Goal: Task Accomplishment & Management: Use online tool/utility

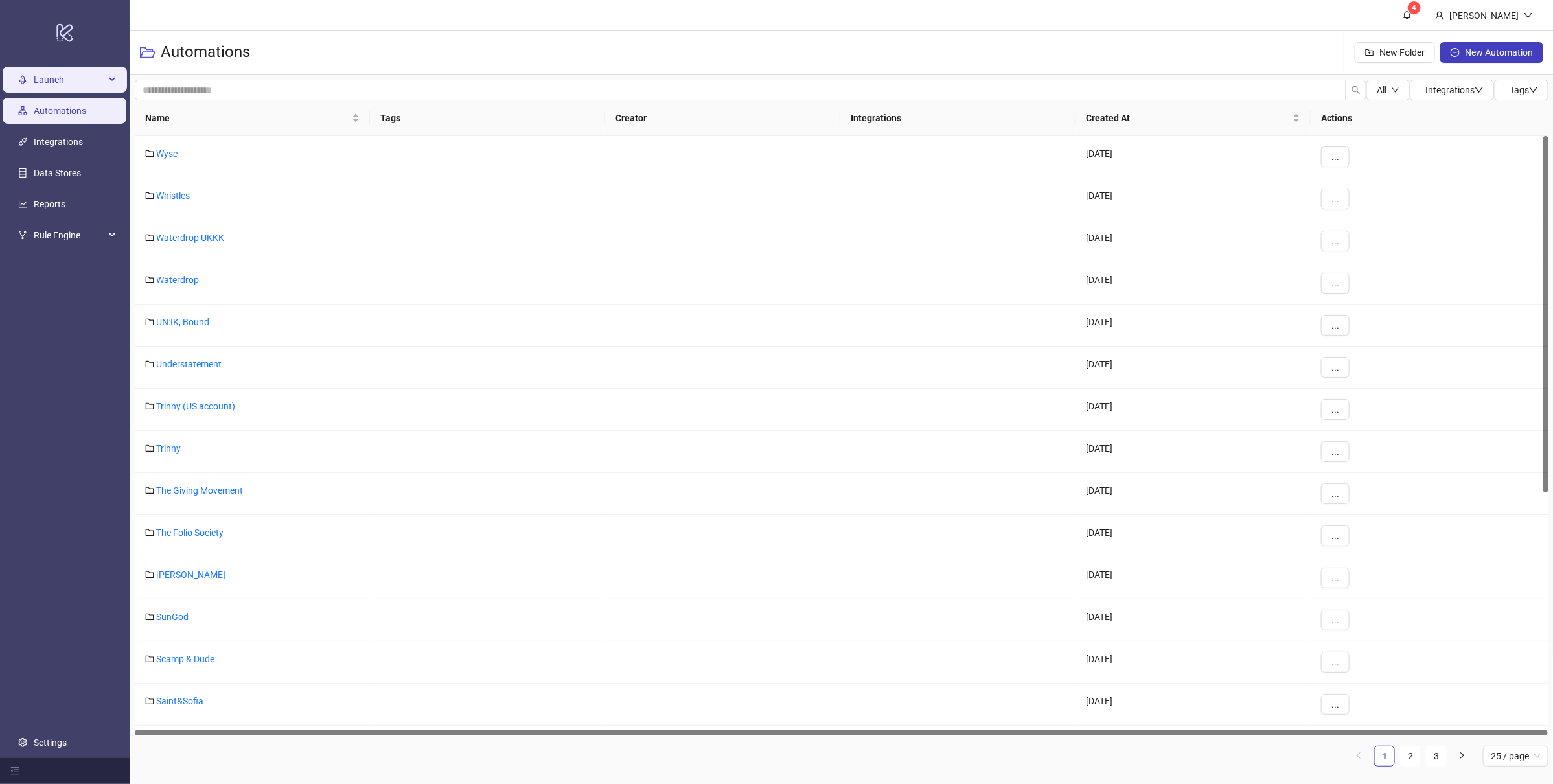
click at [79, 84] on span "Launch" at bounding box center [69, 80] width 71 height 26
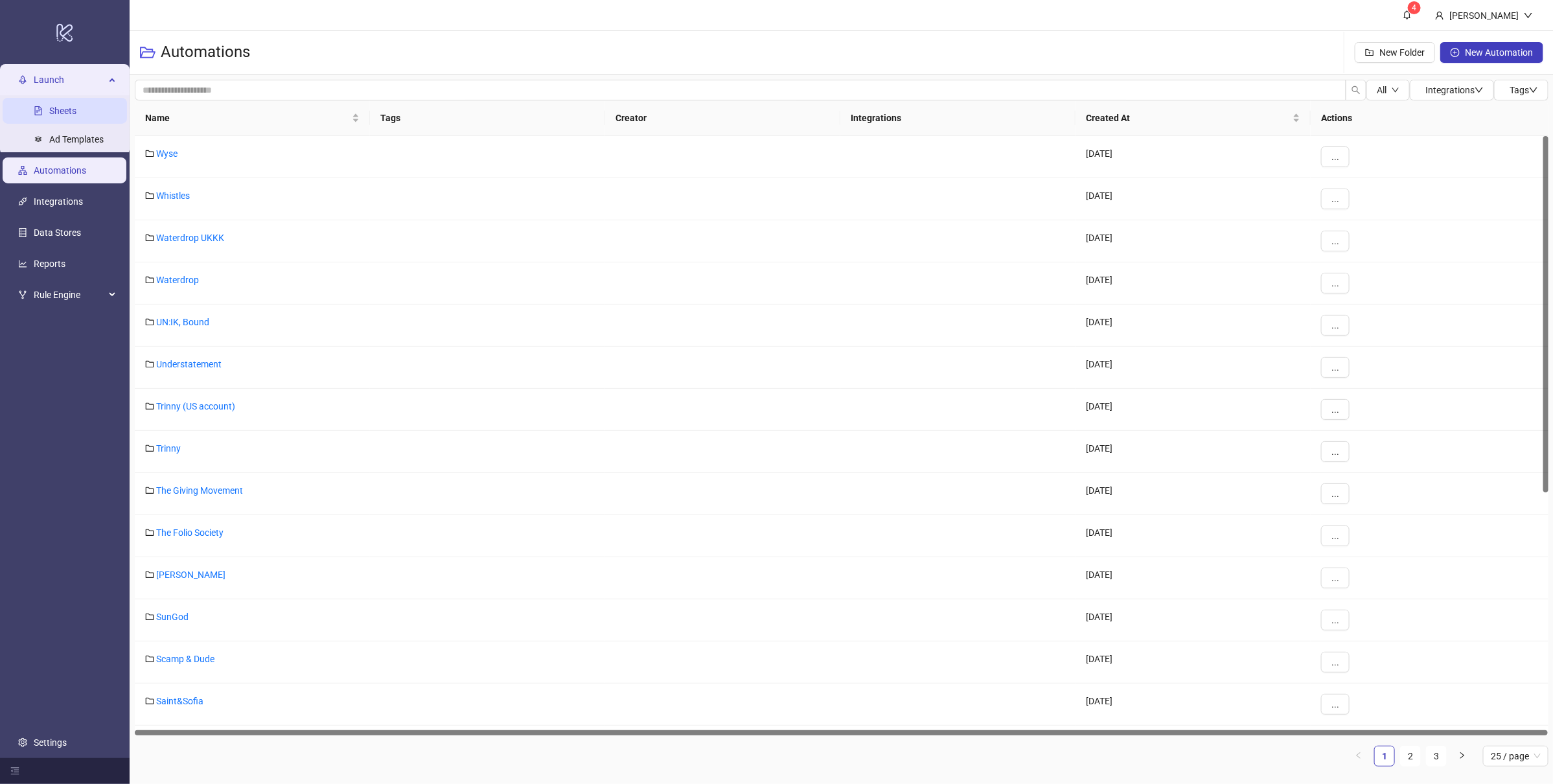
click at [73, 108] on link "Sheets" at bounding box center [62, 111] width 27 height 10
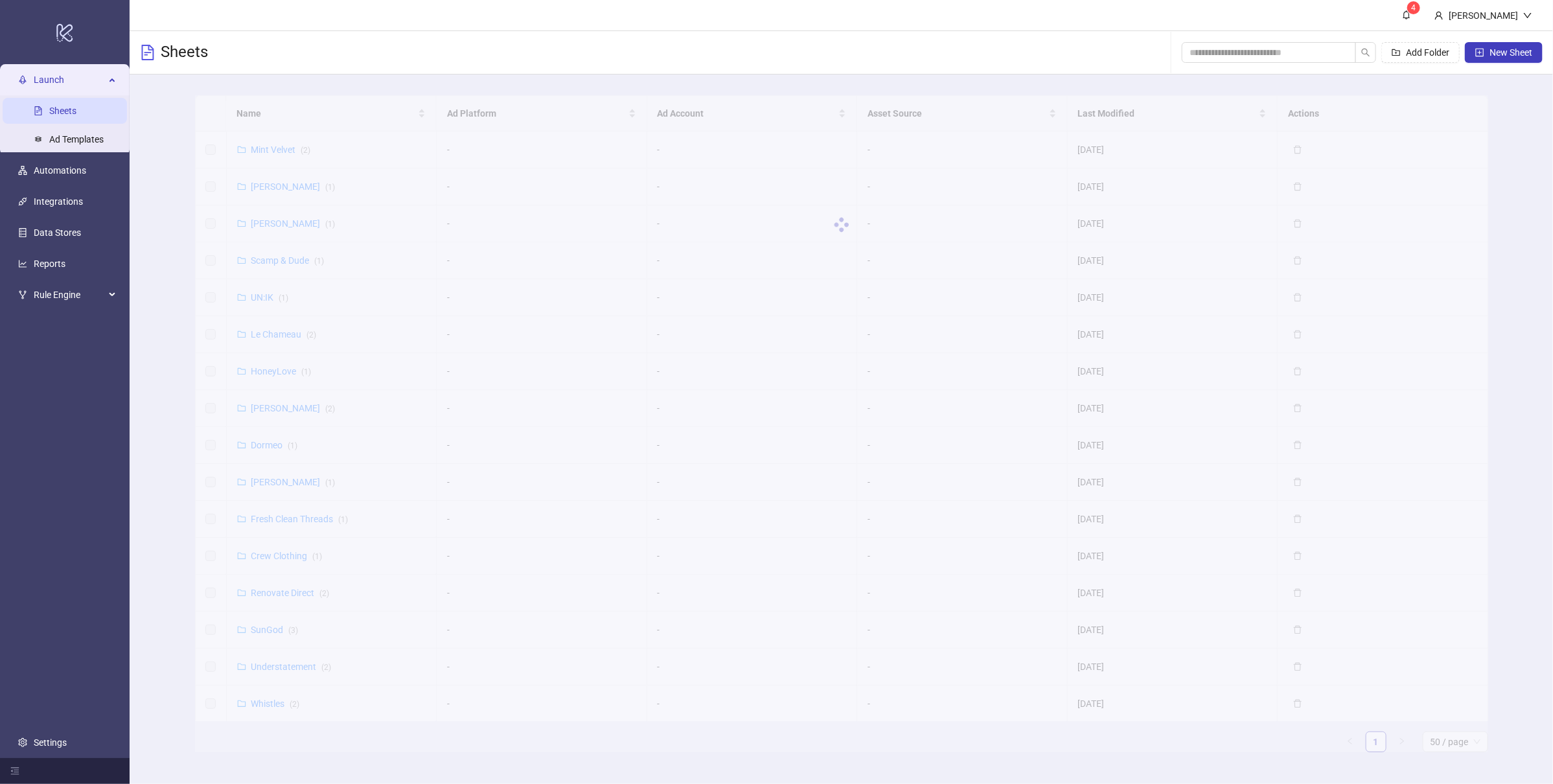
click at [294, 260] on div at bounding box center [841, 224] width 1293 height 259
click at [283, 257] on link "Scamp & Dude ( 1 )" at bounding box center [288, 260] width 73 height 10
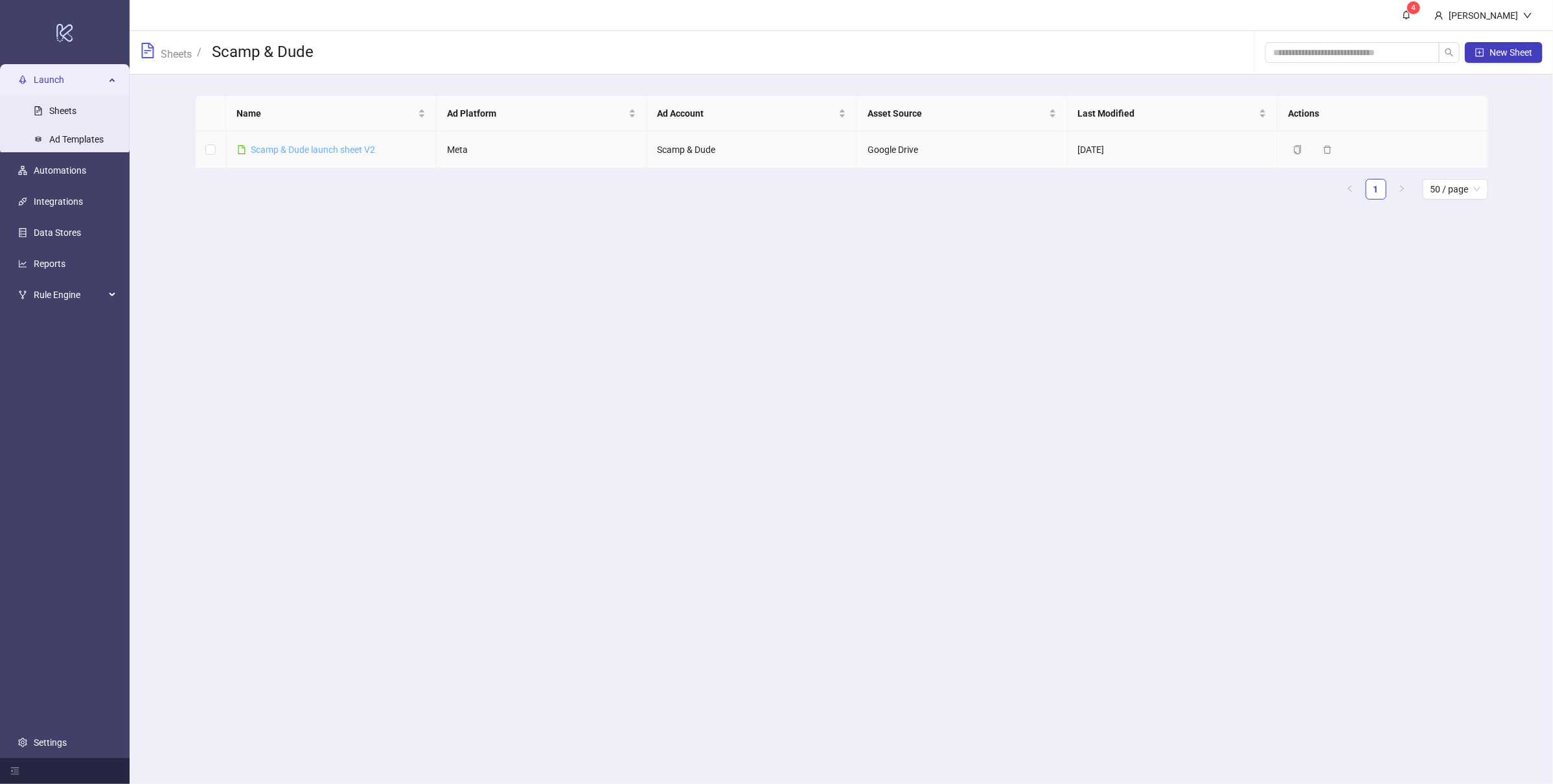
click at [328, 146] on link "Scamp & Dude launch sheet V2" at bounding box center [314, 149] width 124 height 10
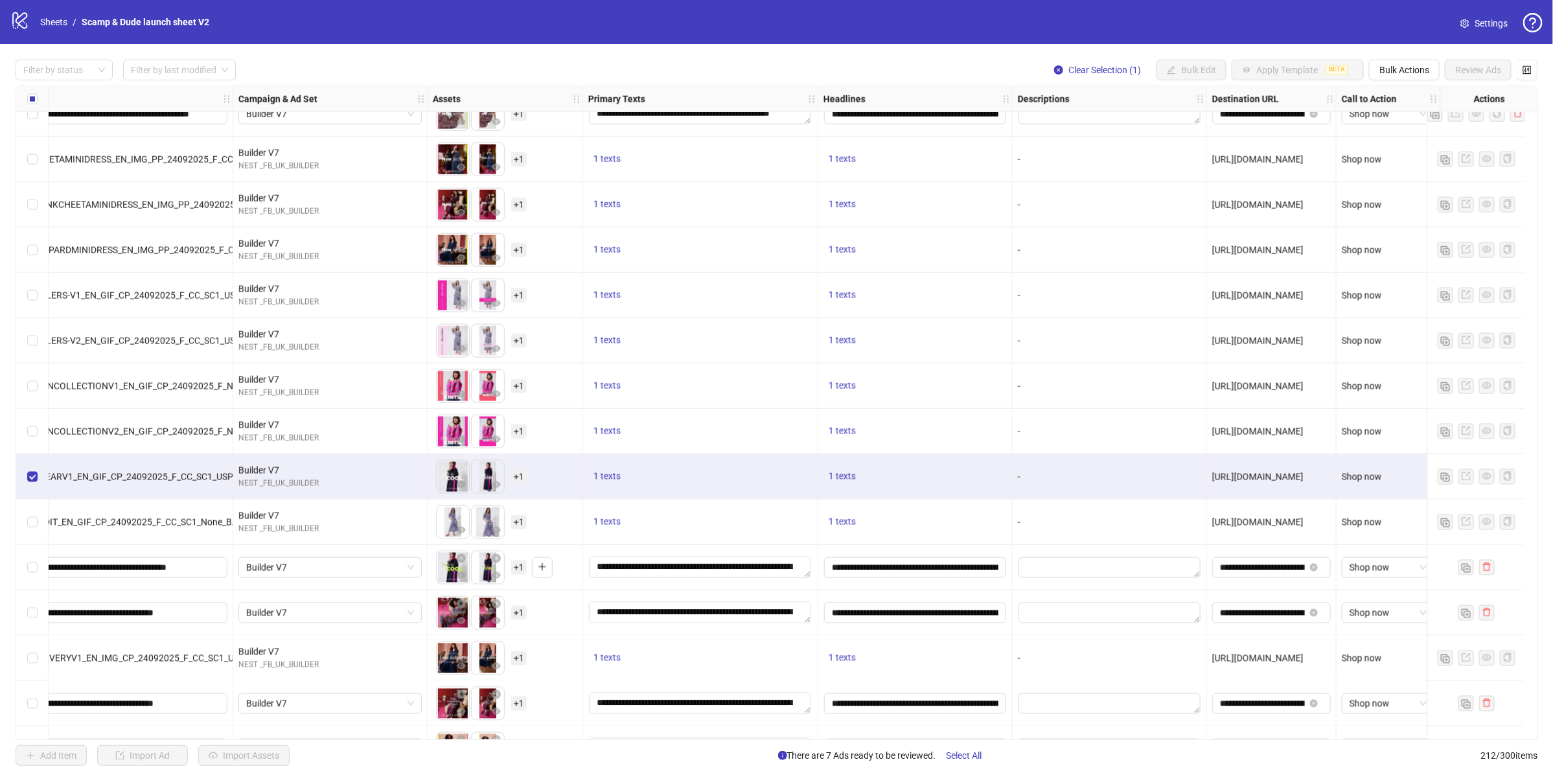
scroll to position [7321, 0]
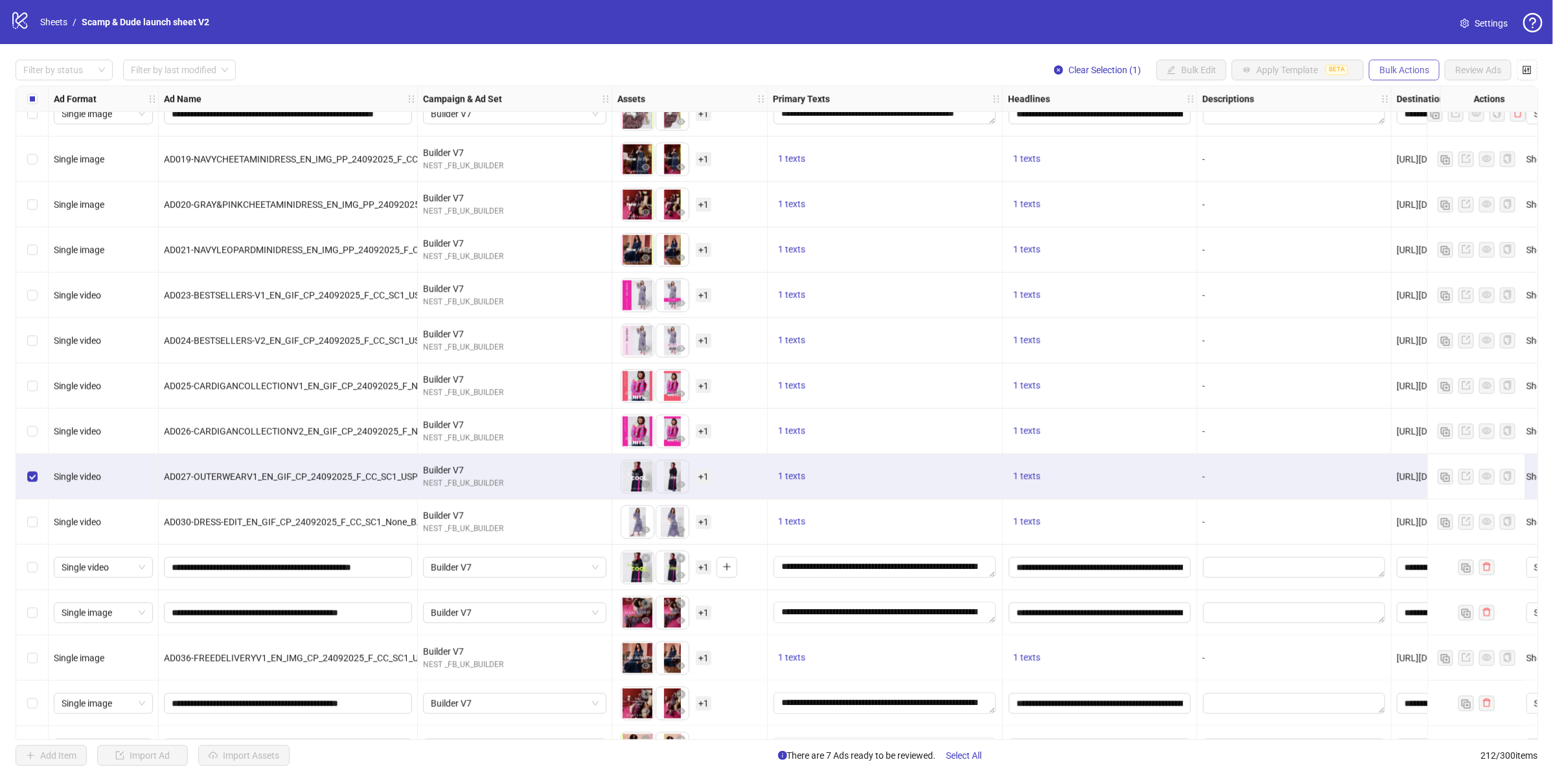
click at [1398, 75] on span "Bulk Actions" at bounding box center [1404, 70] width 50 height 10
click at [1402, 113] on span "Duplicate" at bounding box center [1422, 117] width 88 height 15
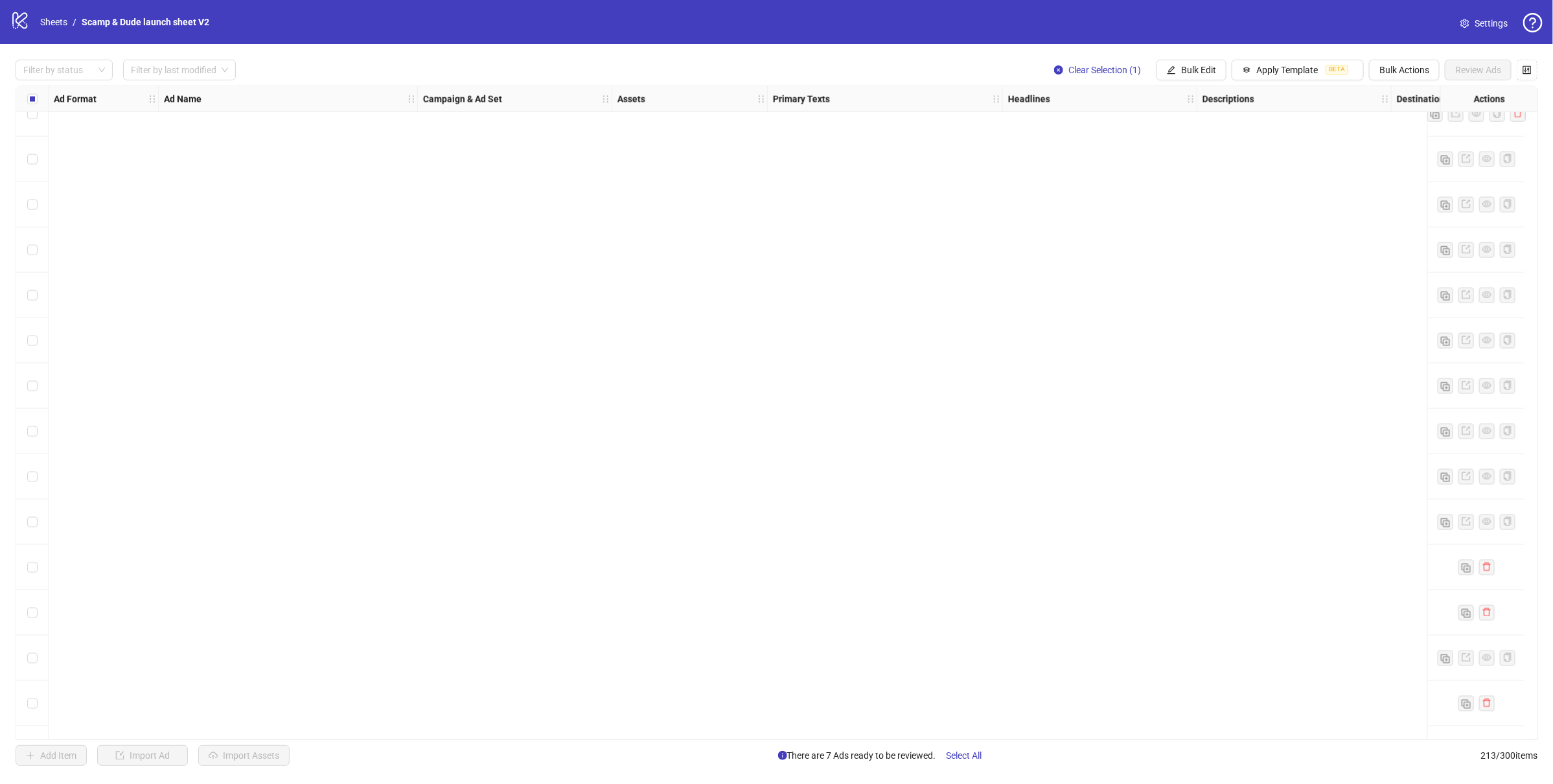
scroll to position [9036, 0]
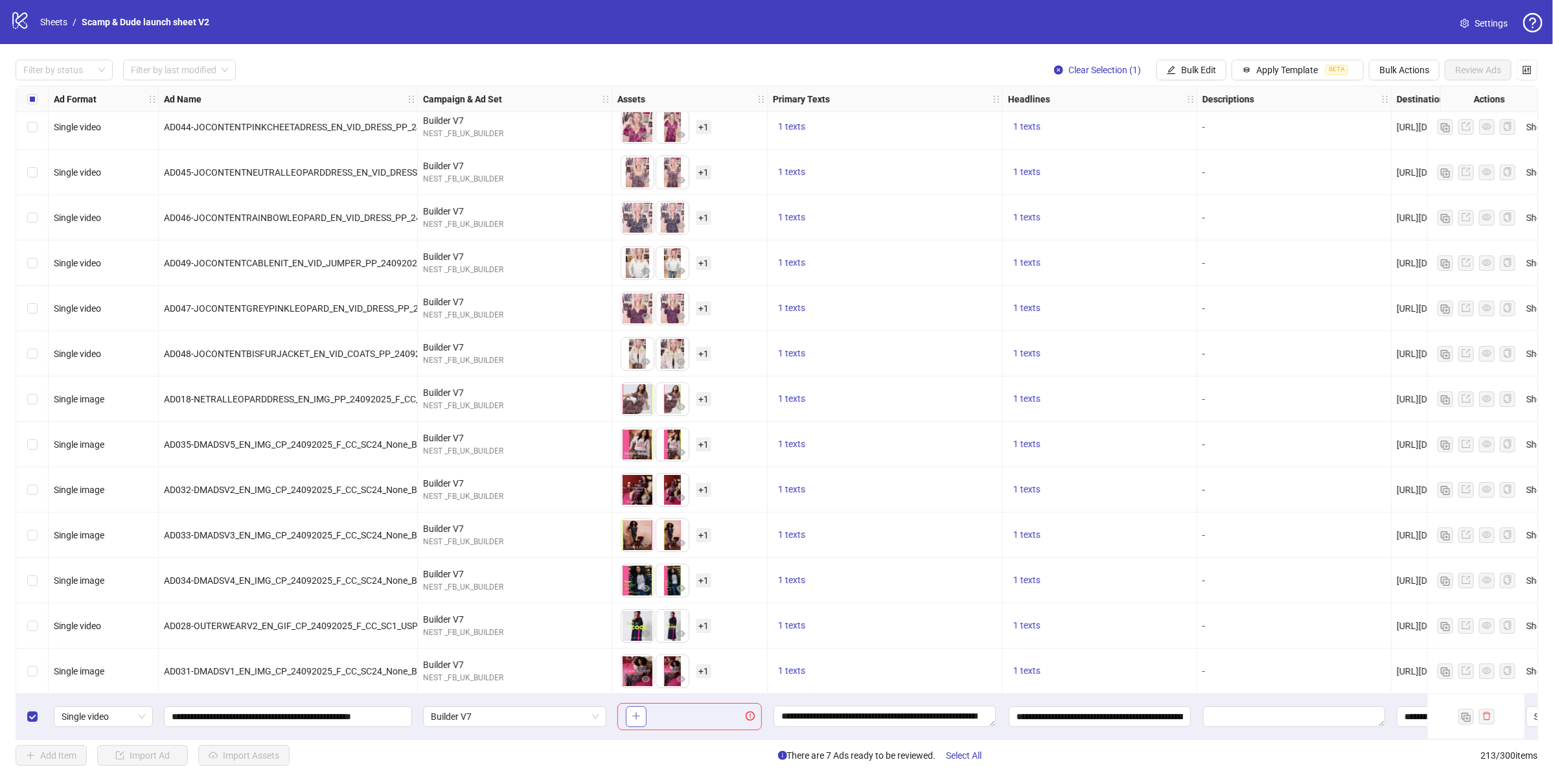
click at [632, 714] on icon "plus" at bounding box center [636, 716] width 9 height 9
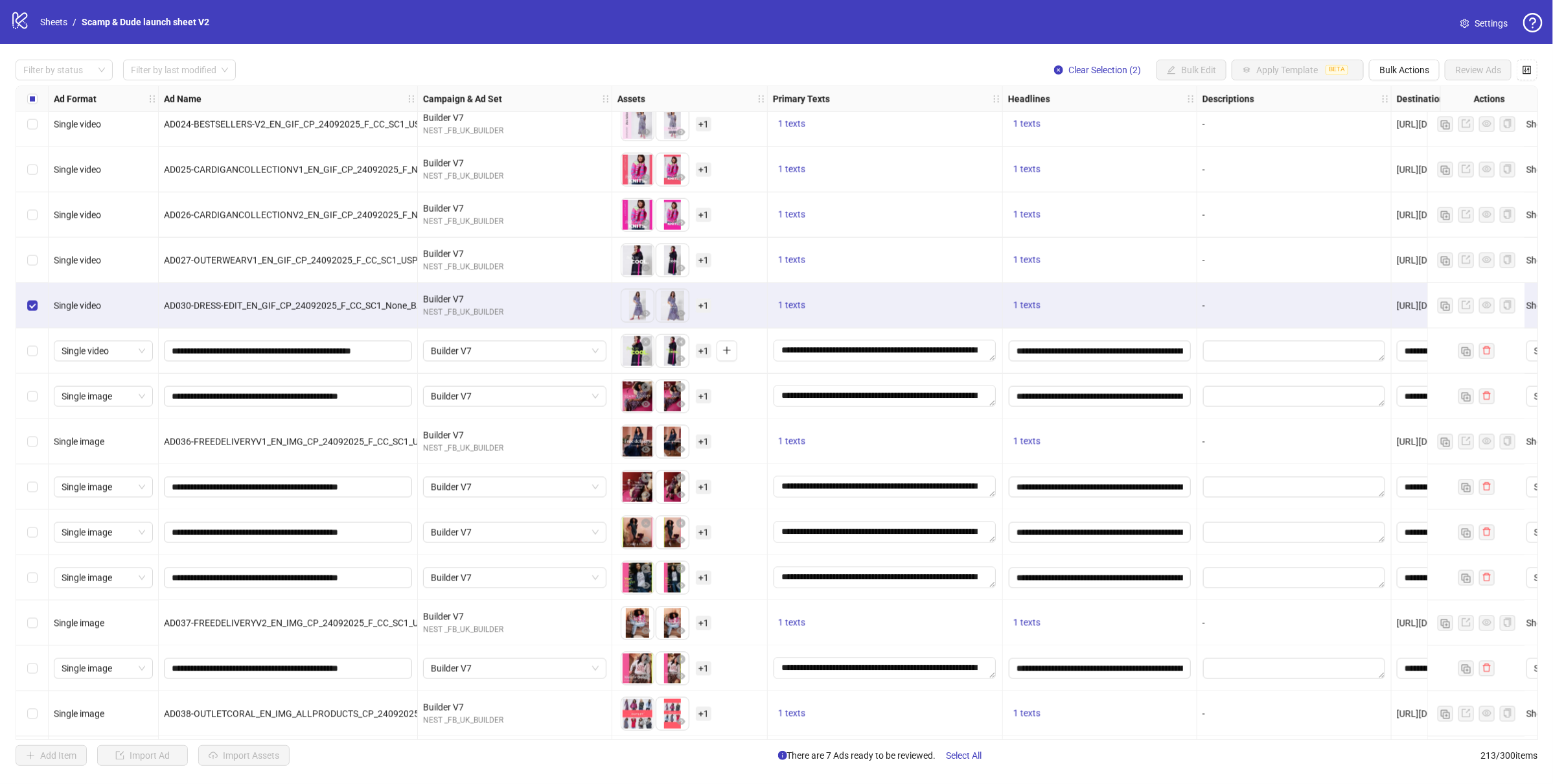
scroll to position [7537, 198]
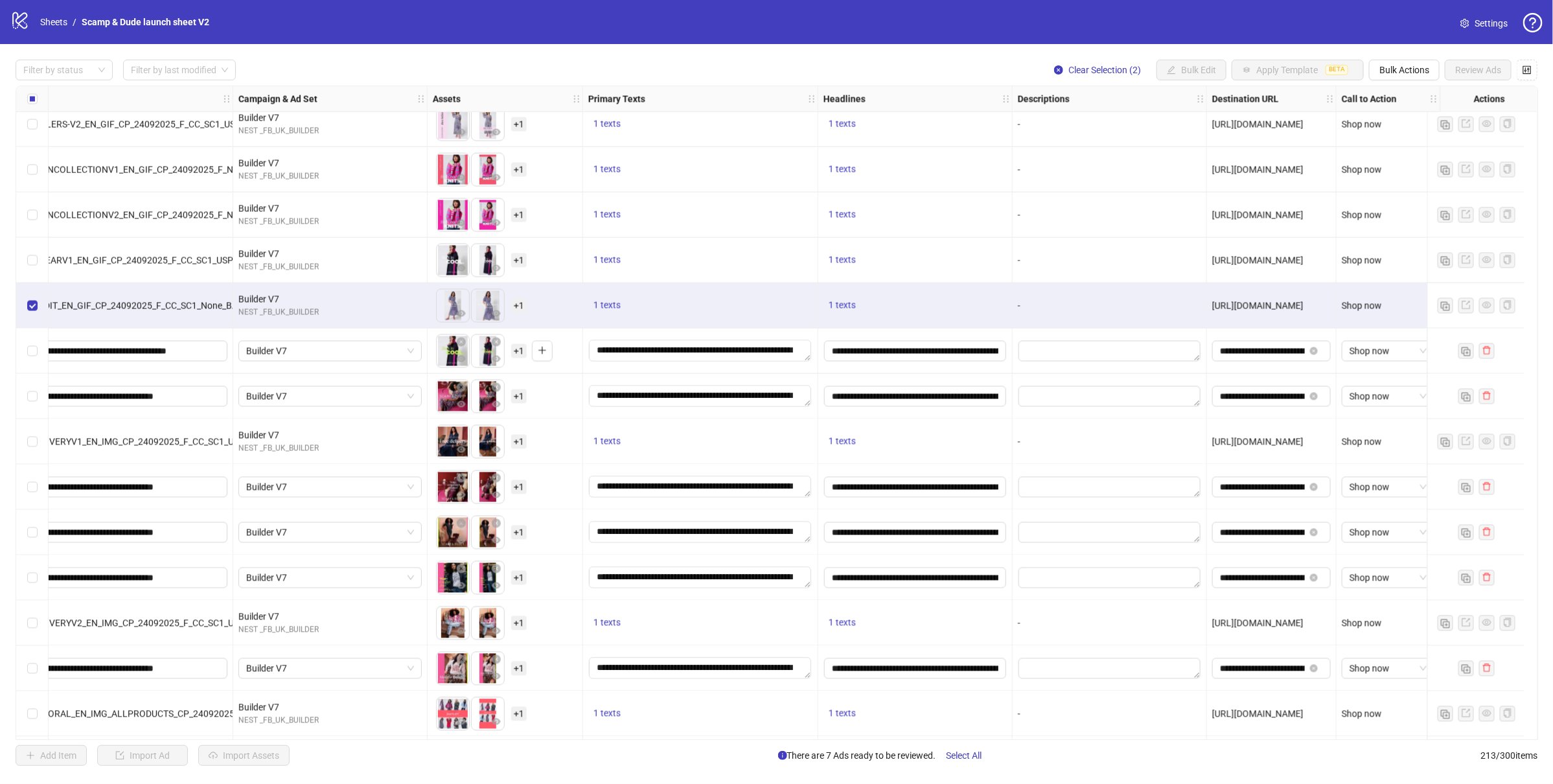
click at [1244, 307] on span "[URL][DOMAIN_NAME]" at bounding box center [1258, 305] width 91 height 10
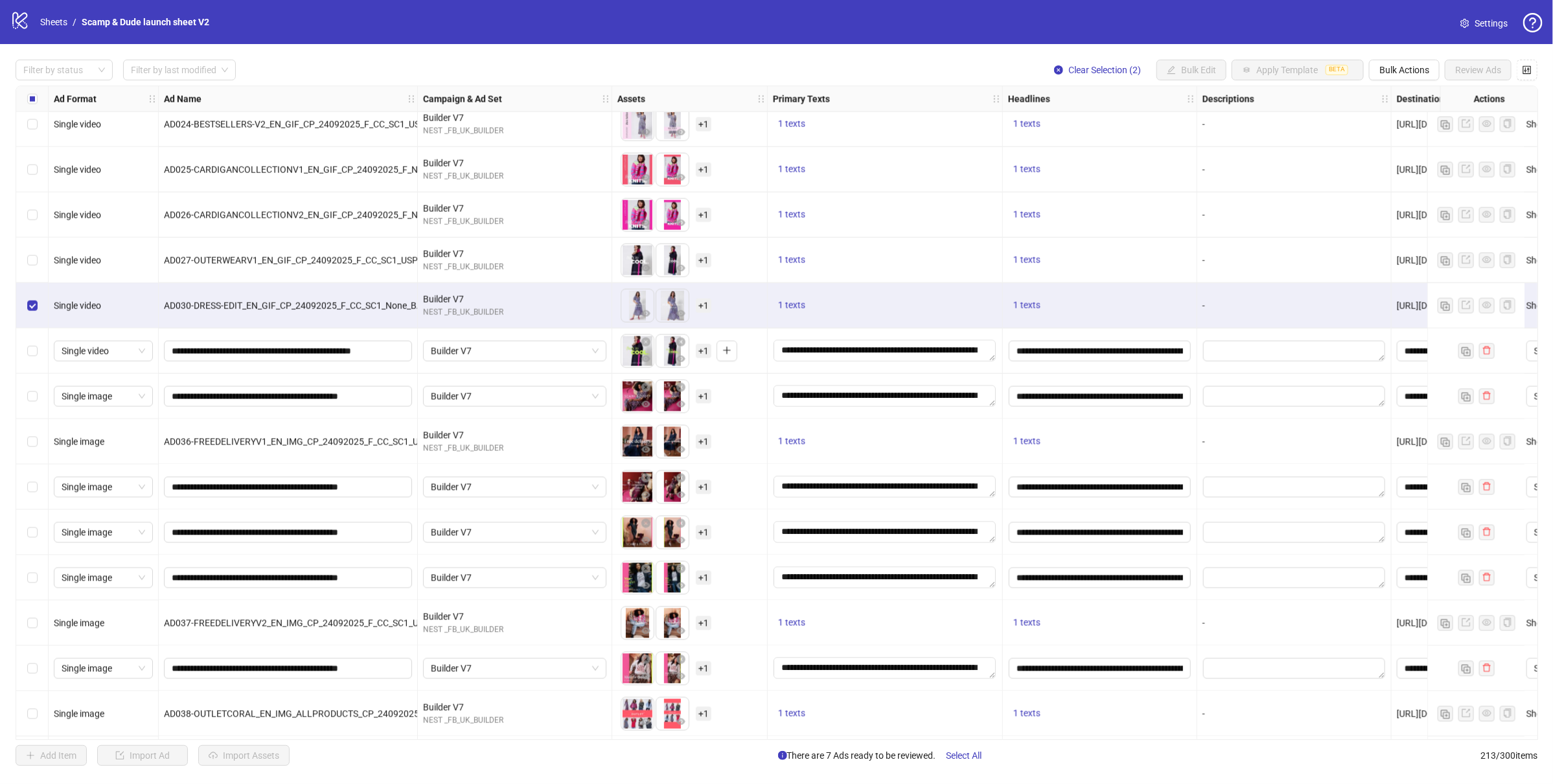
click at [1403, 303] on span "[URL][DOMAIN_NAME]" at bounding box center [1442, 305] width 91 height 10
click at [1246, 321] on div "-" at bounding box center [1294, 306] width 194 height 46
click at [1060, 73] on button "Clear Selection (2)" at bounding box center [1098, 70] width 108 height 21
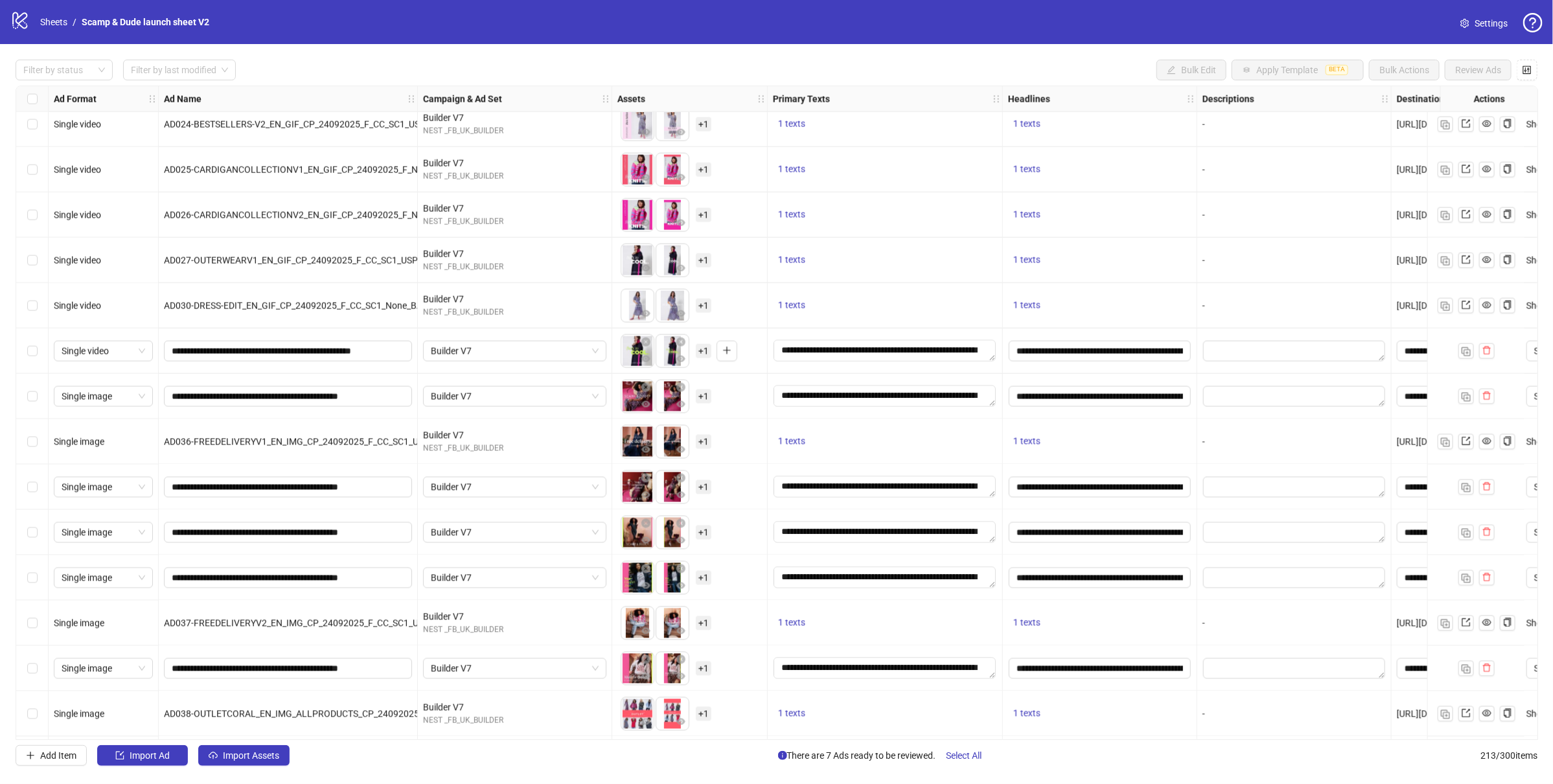
click at [104, 301] on div "Single video" at bounding box center [103, 305] width 99 height 15
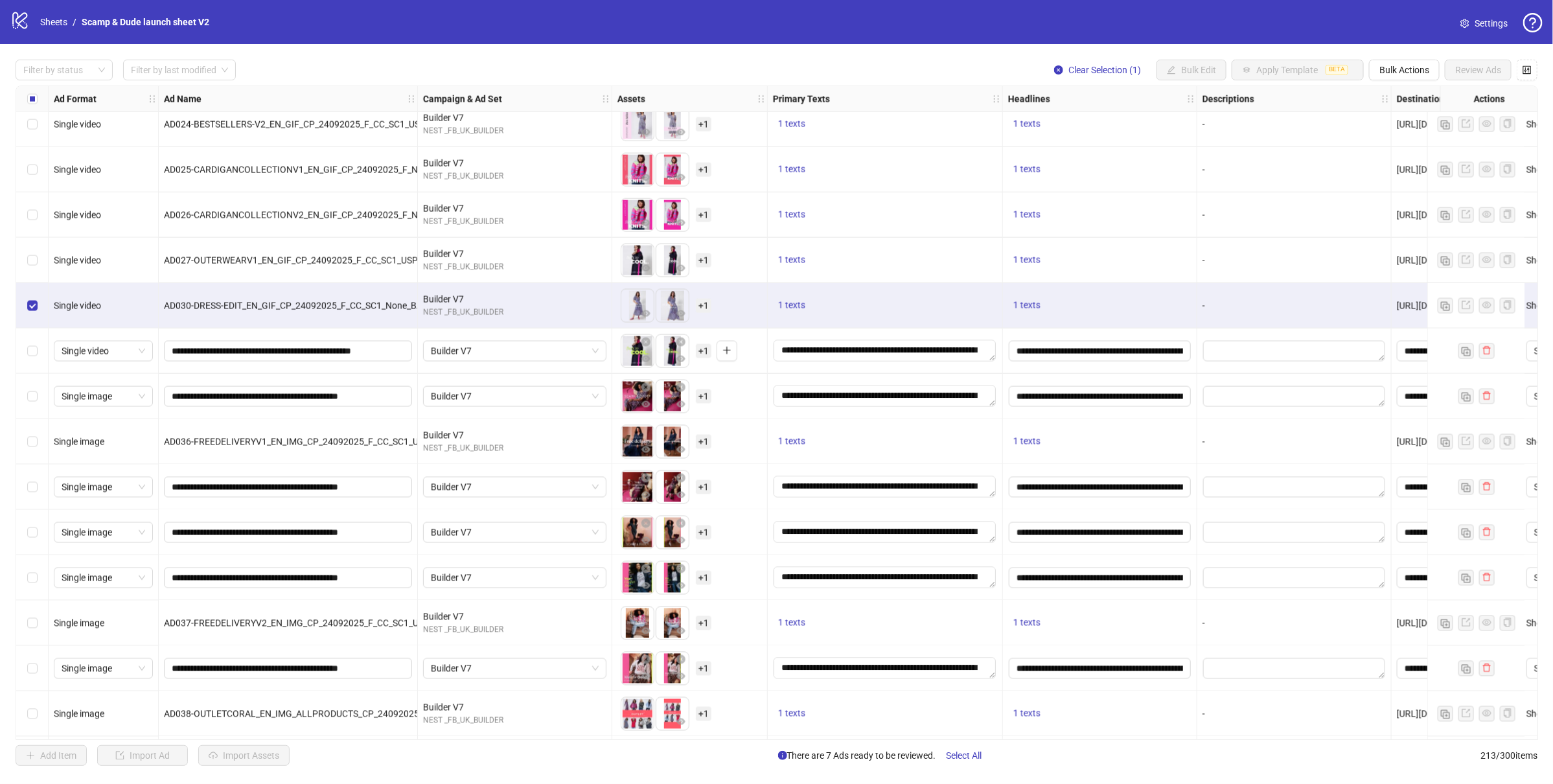
scroll to position [7537, 198]
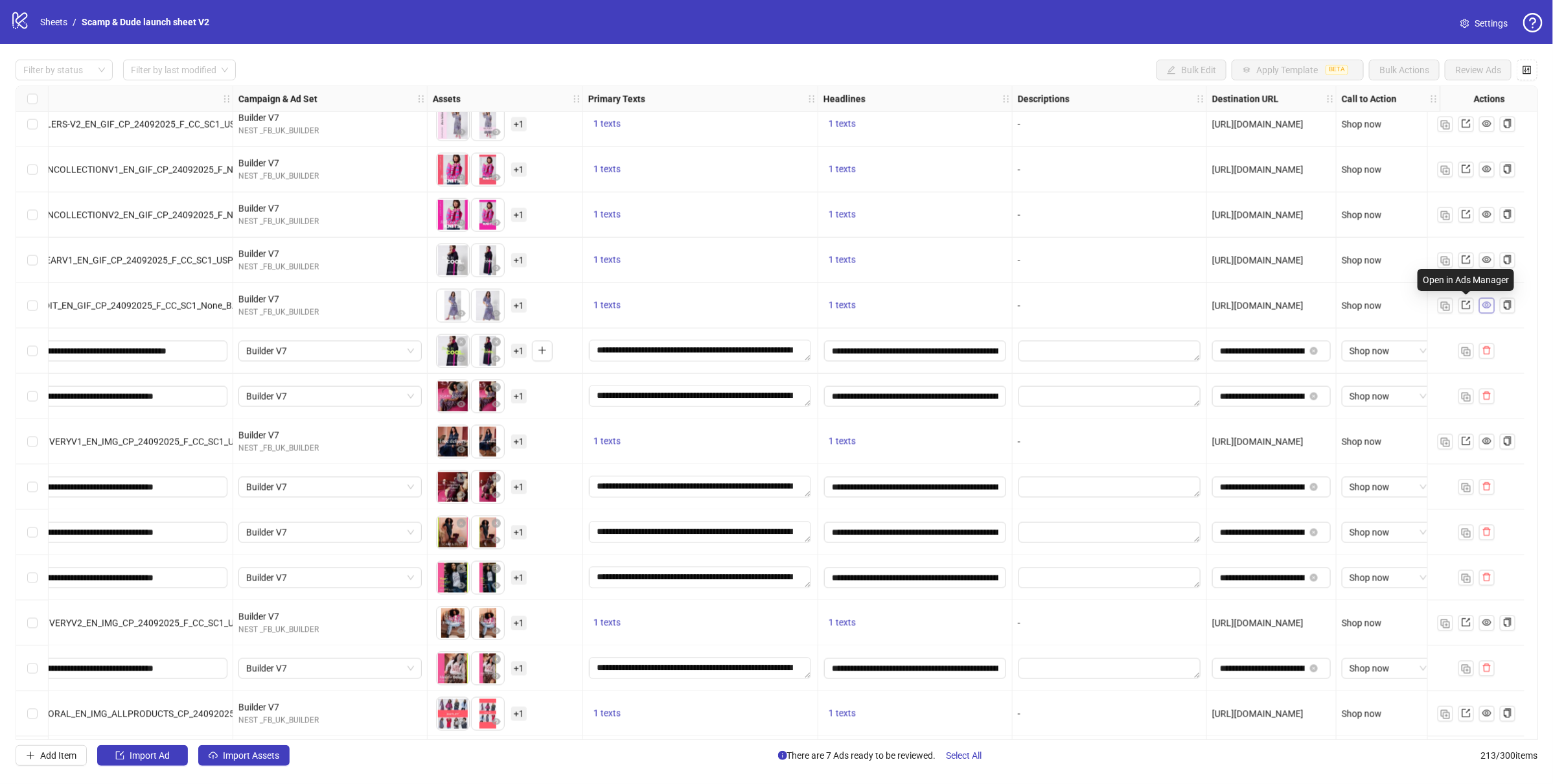
click at [1484, 307] on icon "eye" at bounding box center [1487, 305] width 9 height 6
click at [1466, 305] on icon "export" at bounding box center [1466, 305] width 8 height 8
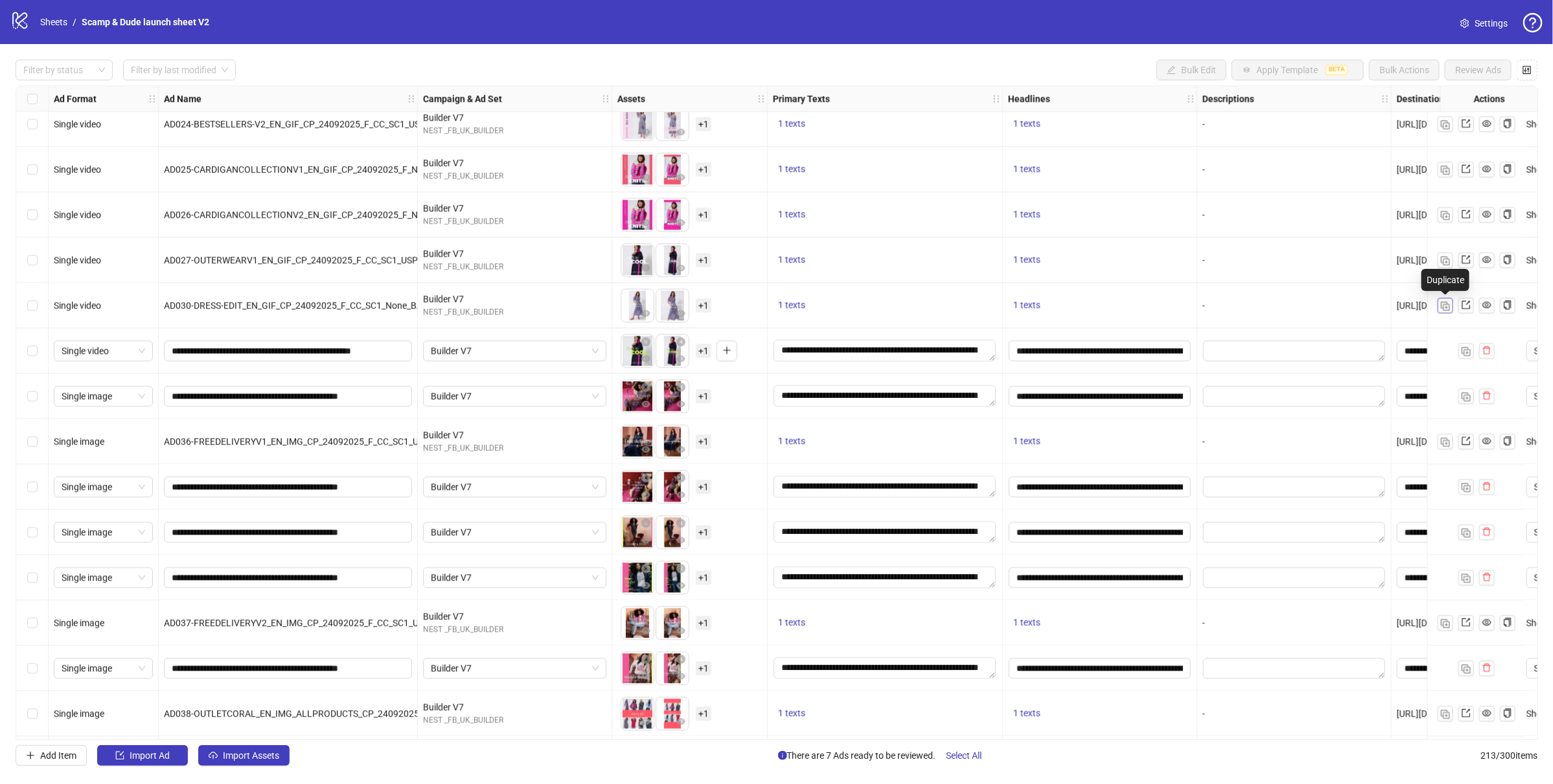
click at [1448, 307] on img "button" at bounding box center [1445, 306] width 9 height 9
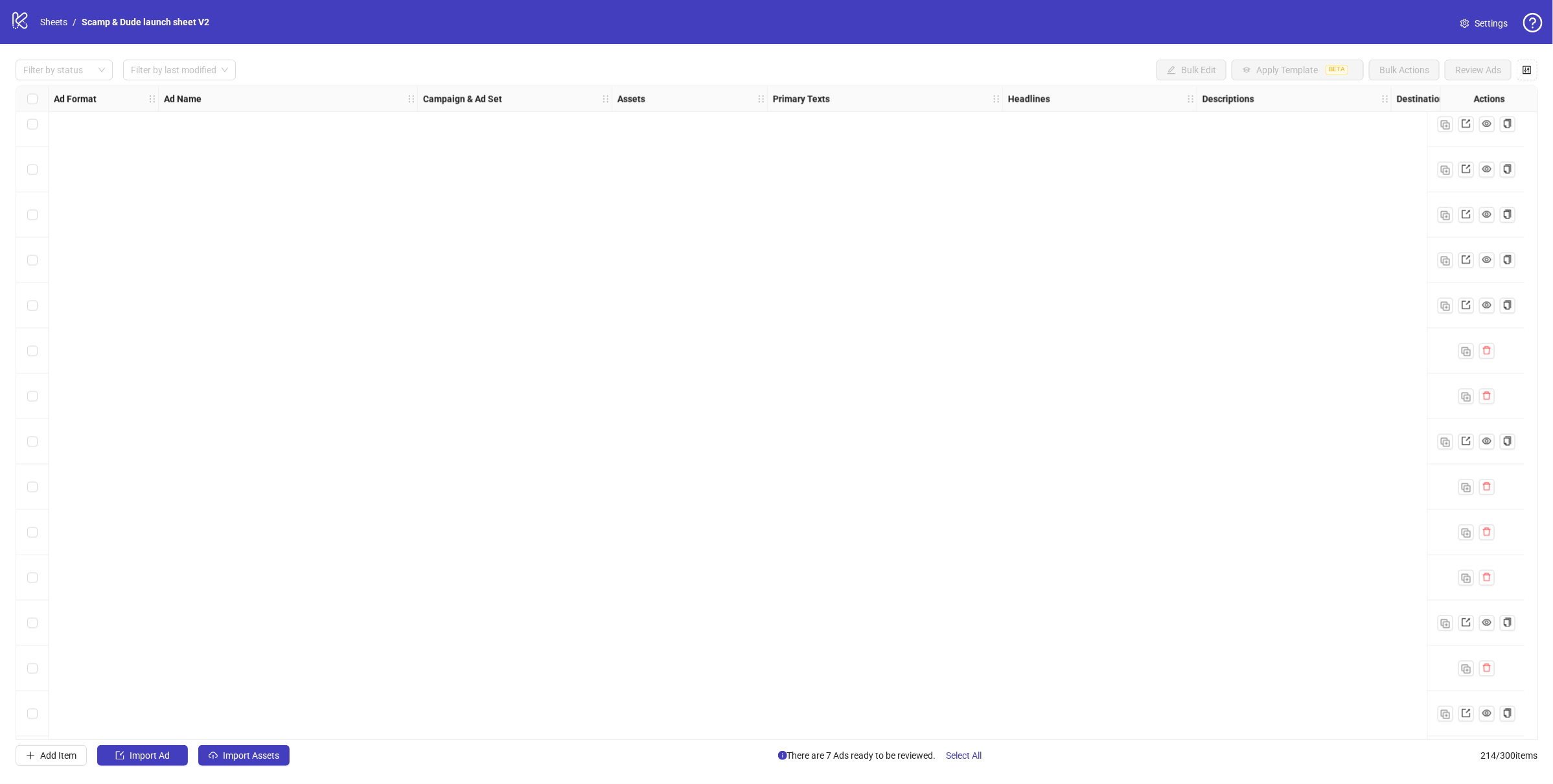
scroll to position [9082, 0]
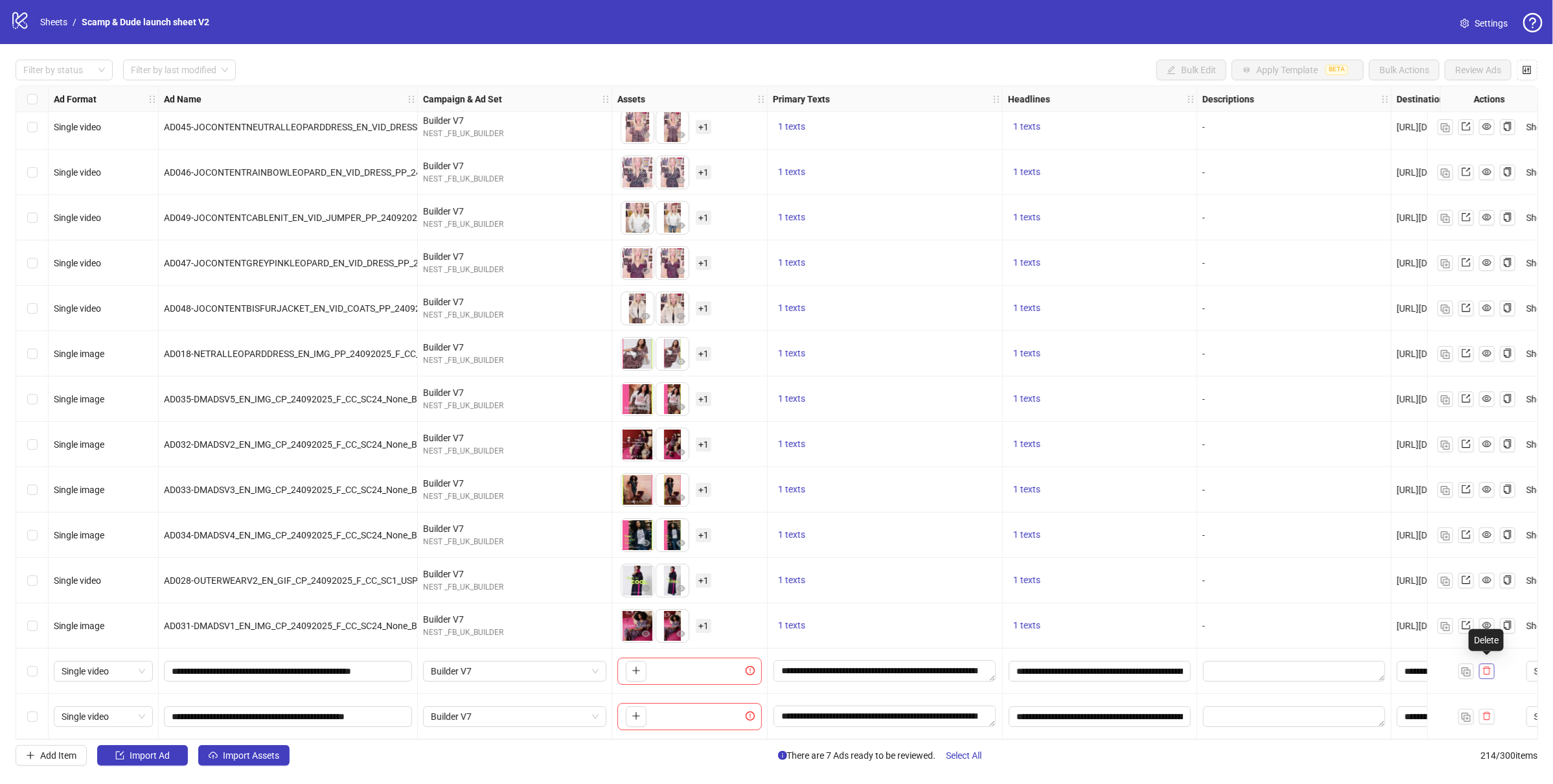
click at [1485, 666] on icon "delete" at bounding box center [1487, 670] width 9 height 9
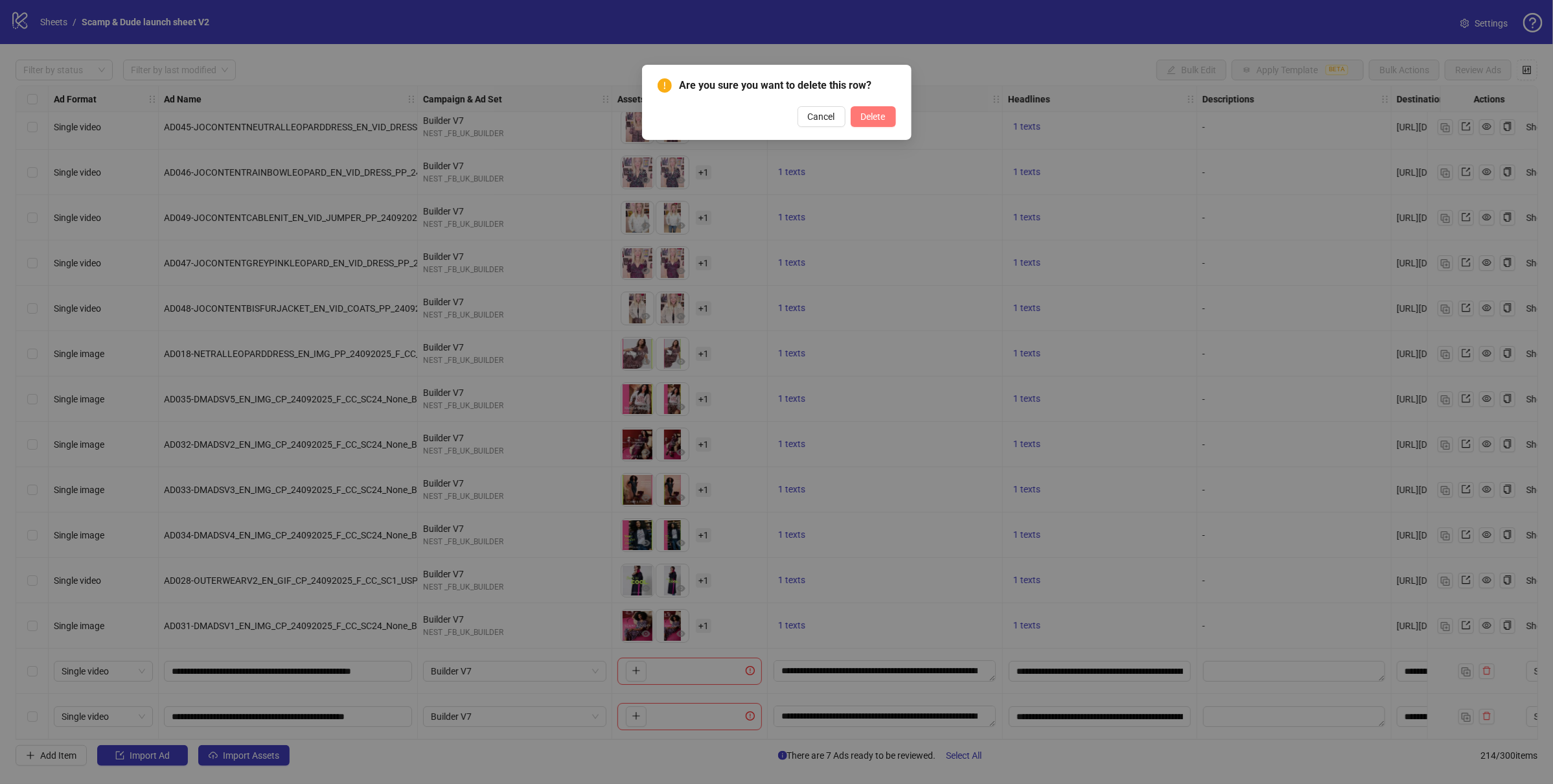
click at [884, 116] on span "Delete" at bounding box center [873, 116] width 25 height 10
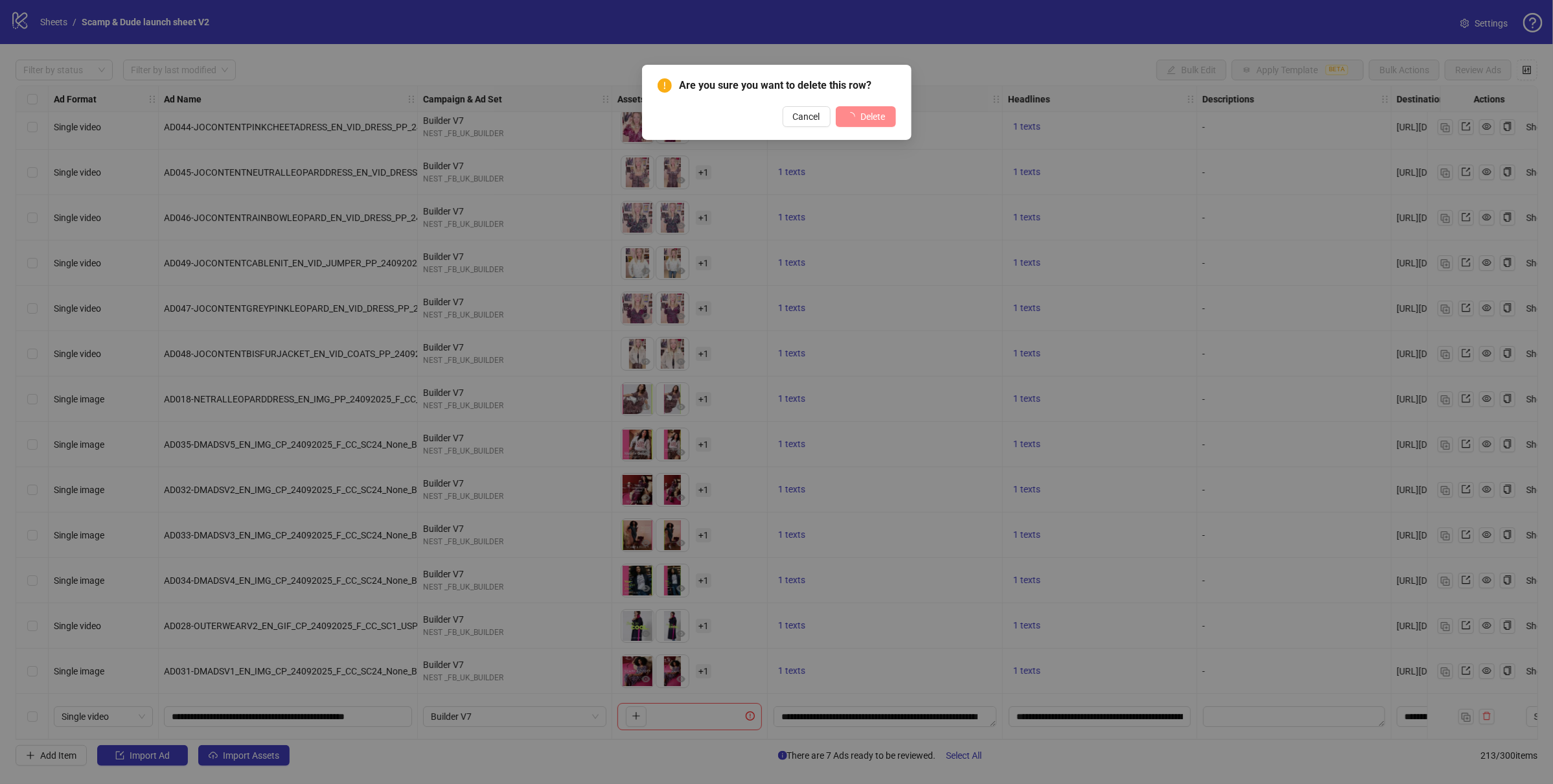
scroll to position [9036, 0]
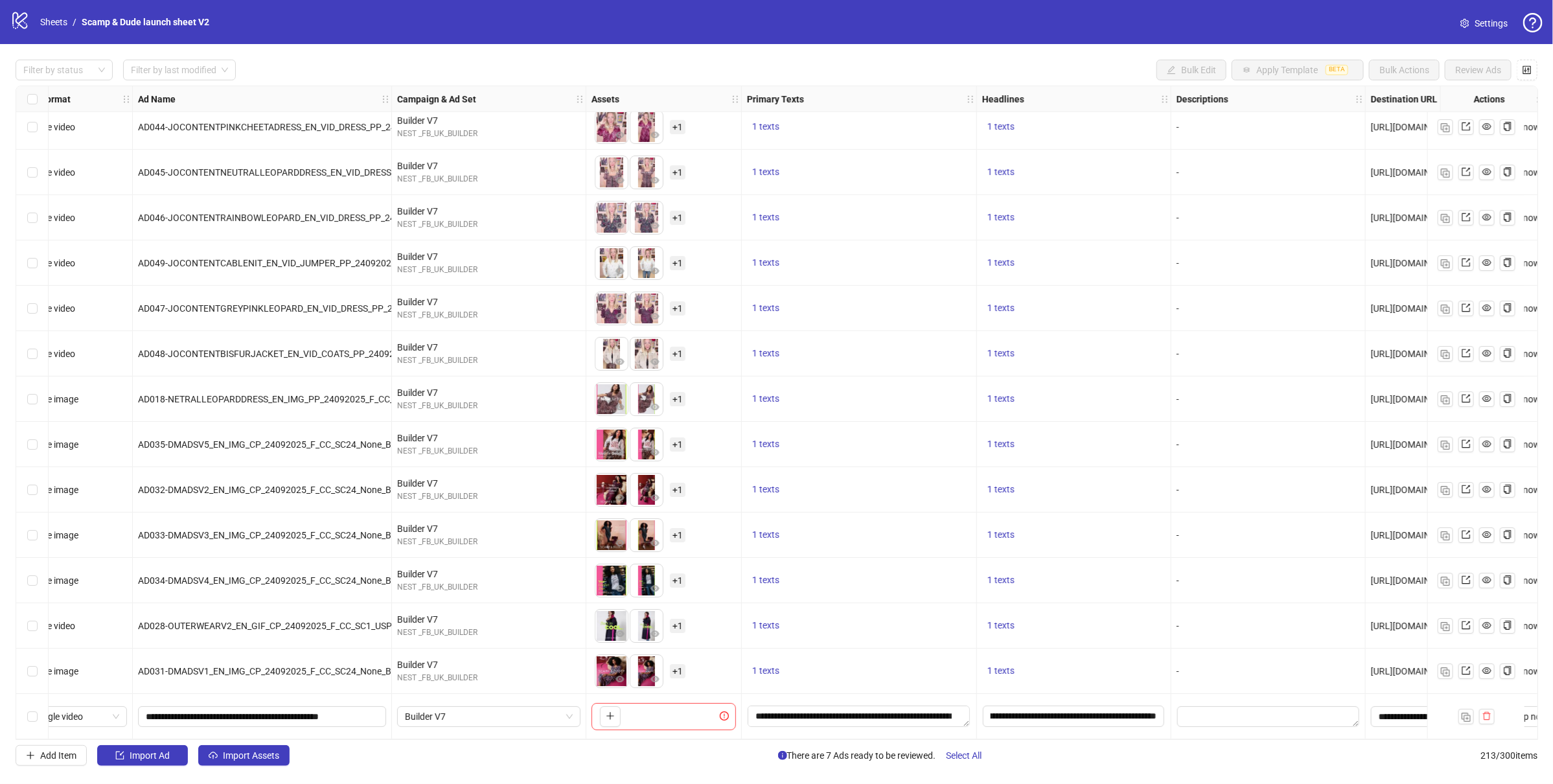
scroll to position [9036, 42]
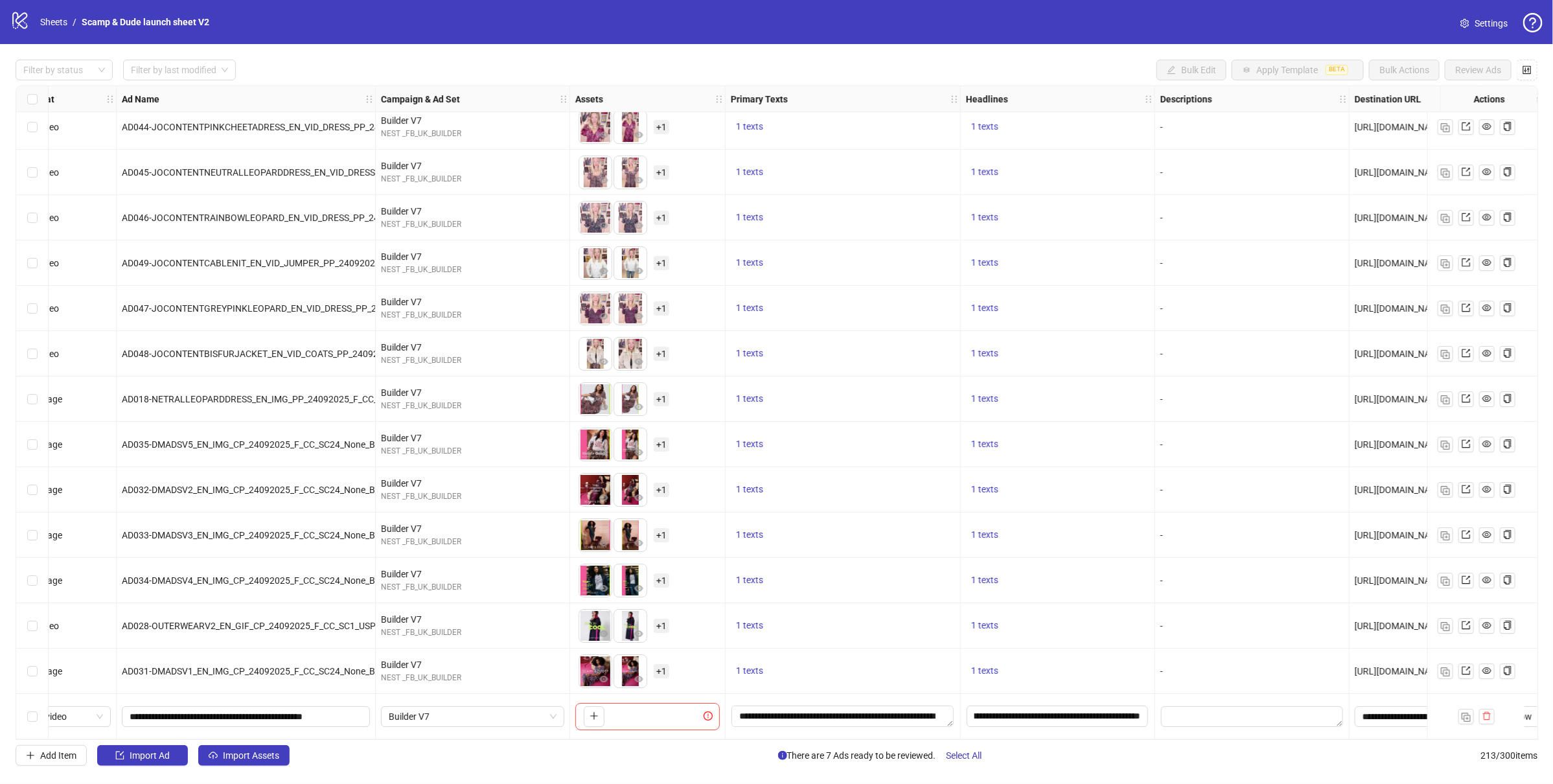
click at [596, 714] on div "Ad Format Ad Name Campaign & Ad Set Assets Primary Texts Headlines Descriptions…" at bounding box center [777, 412] width 1523 height 654
click at [590, 714] on icon "plus" at bounding box center [593, 716] width 9 height 9
click at [596, 714] on icon "plus" at bounding box center [593, 716] width 9 height 9
click at [596, 716] on span "button" at bounding box center [593, 716] width 9 height 10
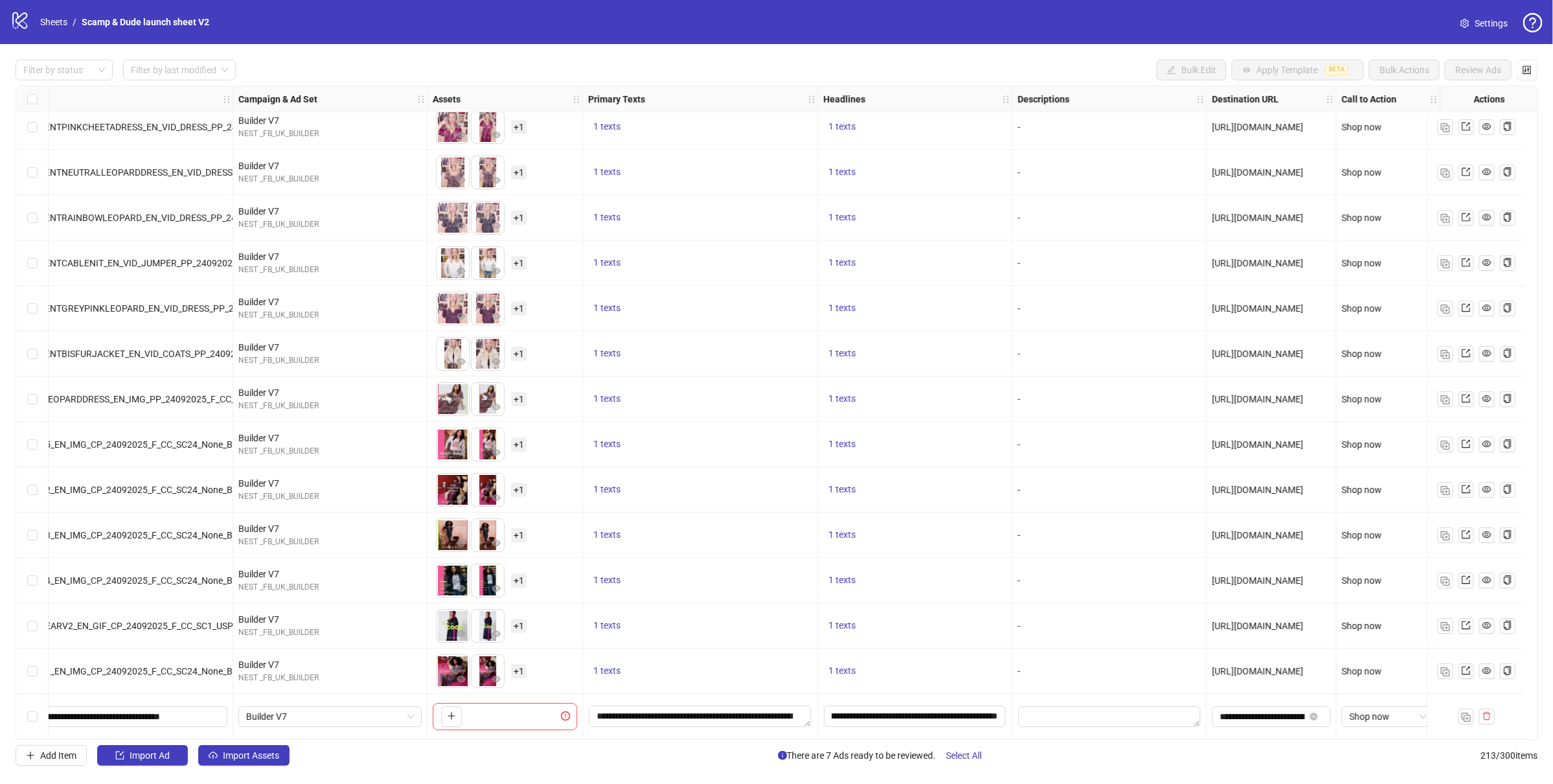
scroll to position [9036, 0]
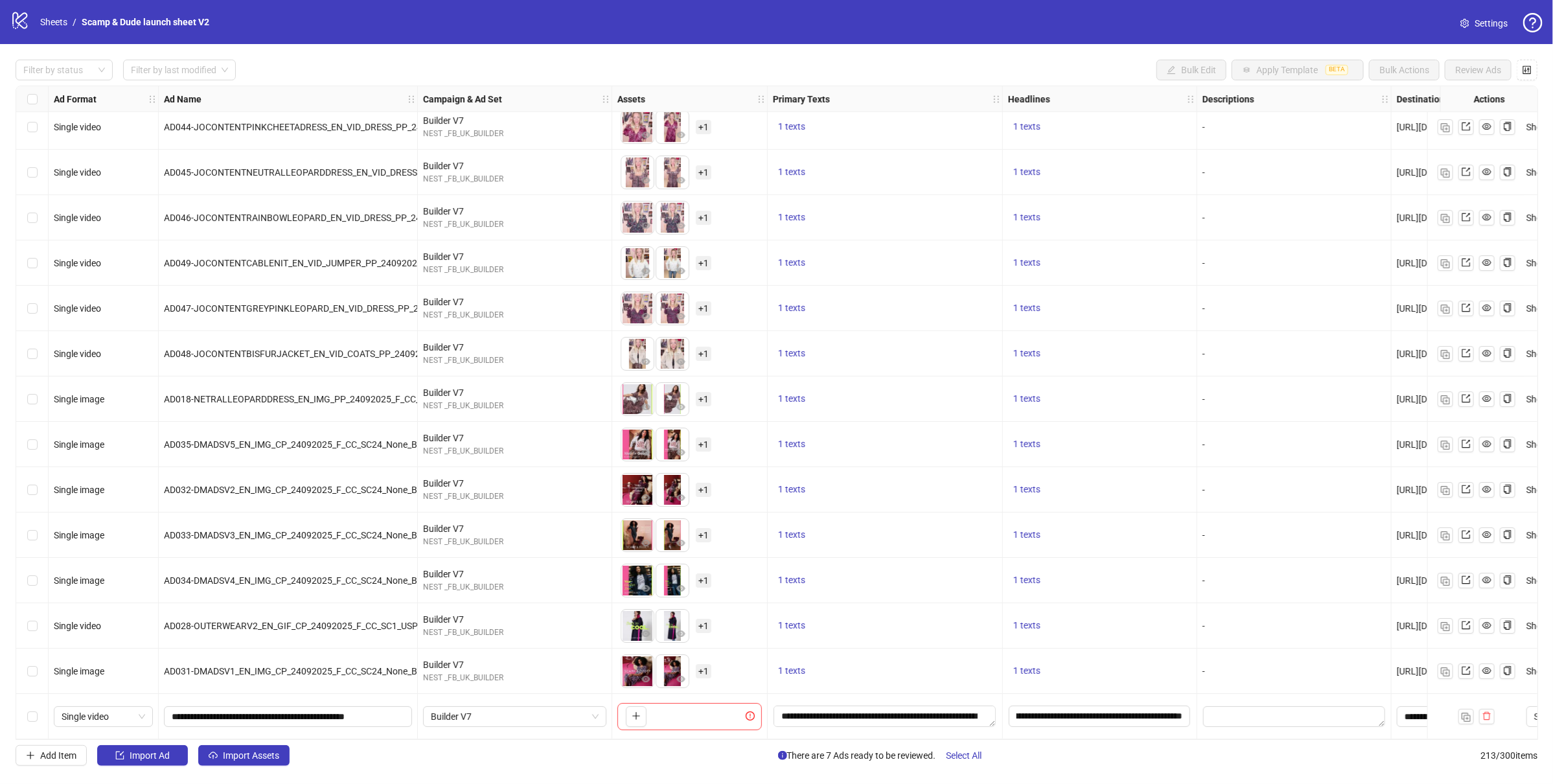
click at [622, 711] on div "To pick up a draggable item, press the space bar. While dragging, use the arrow…" at bounding box center [633, 716] width 26 height 21
click at [633, 716] on icon "plus" at bounding box center [636, 716] width 7 height 1
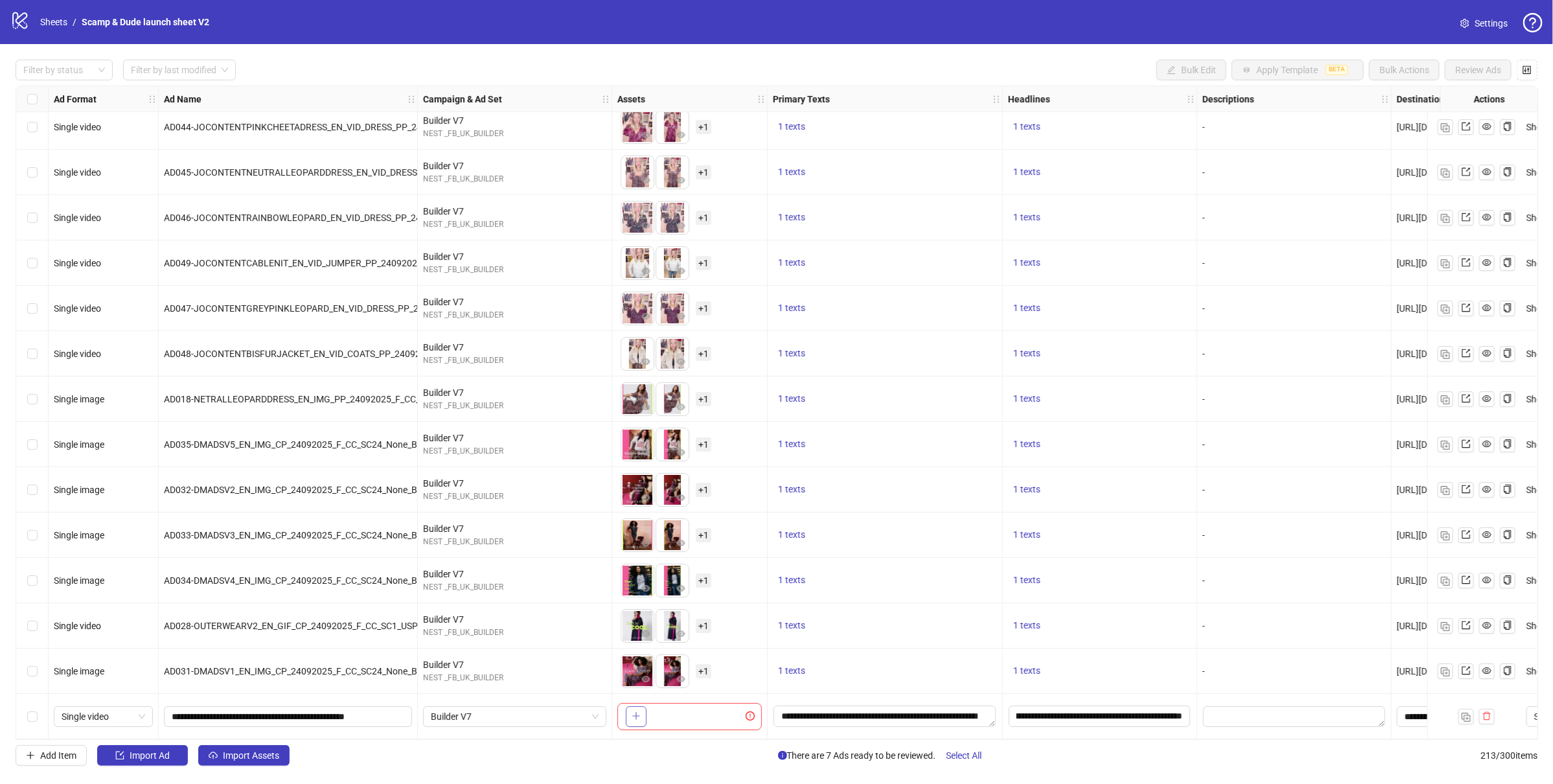
click at [633, 716] on icon "plus" at bounding box center [636, 716] width 7 height 1
click at [641, 709] on button "button" at bounding box center [636, 716] width 21 height 21
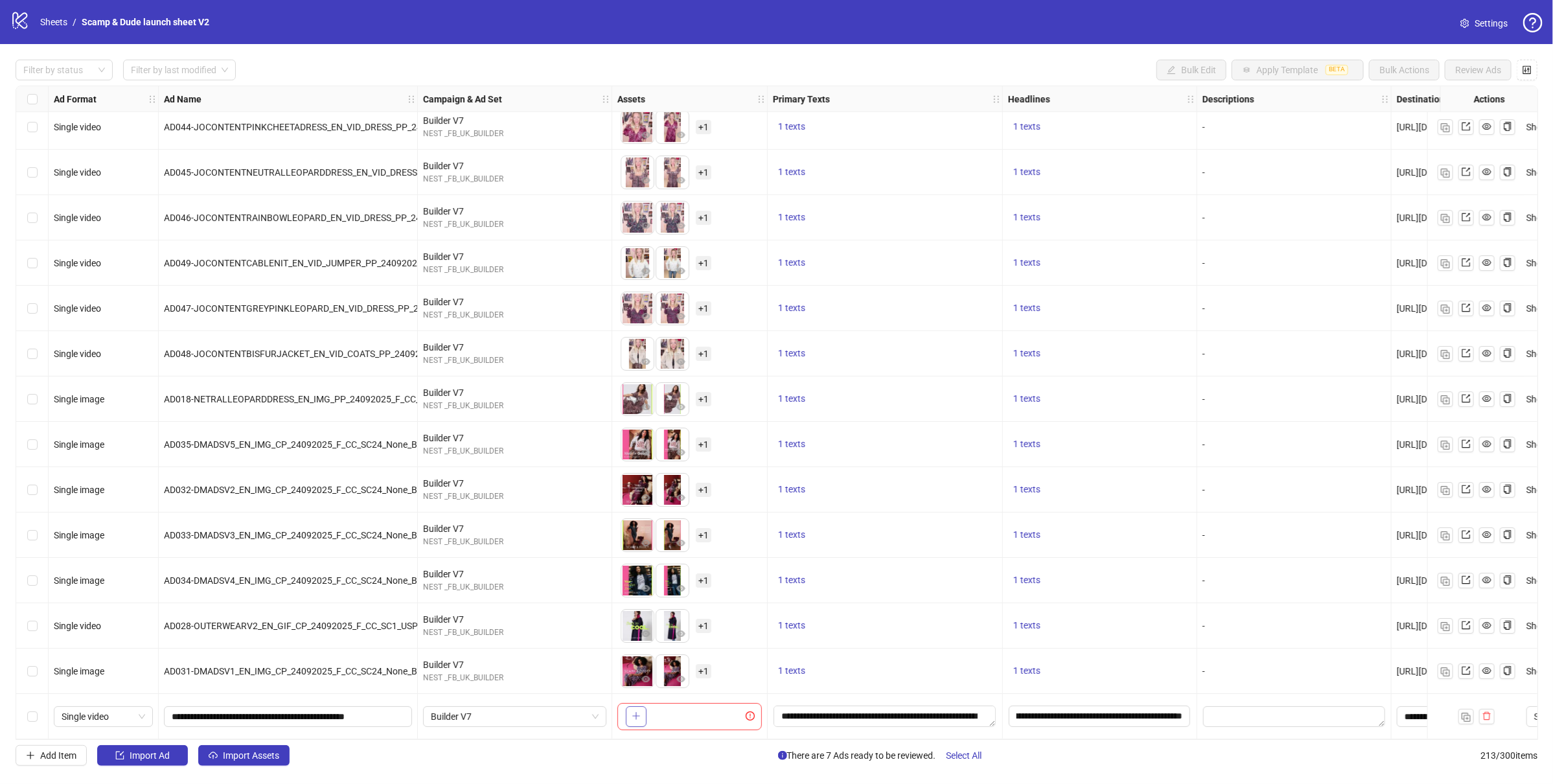
click at [641, 709] on button "button" at bounding box center [636, 716] width 21 height 21
click at [638, 715] on icon "plus" at bounding box center [636, 716] width 9 height 9
click at [752, 674] on div "To pick up a draggable item, press the space bar. While dragging, use the arrow…" at bounding box center [689, 671] width 144 height 40
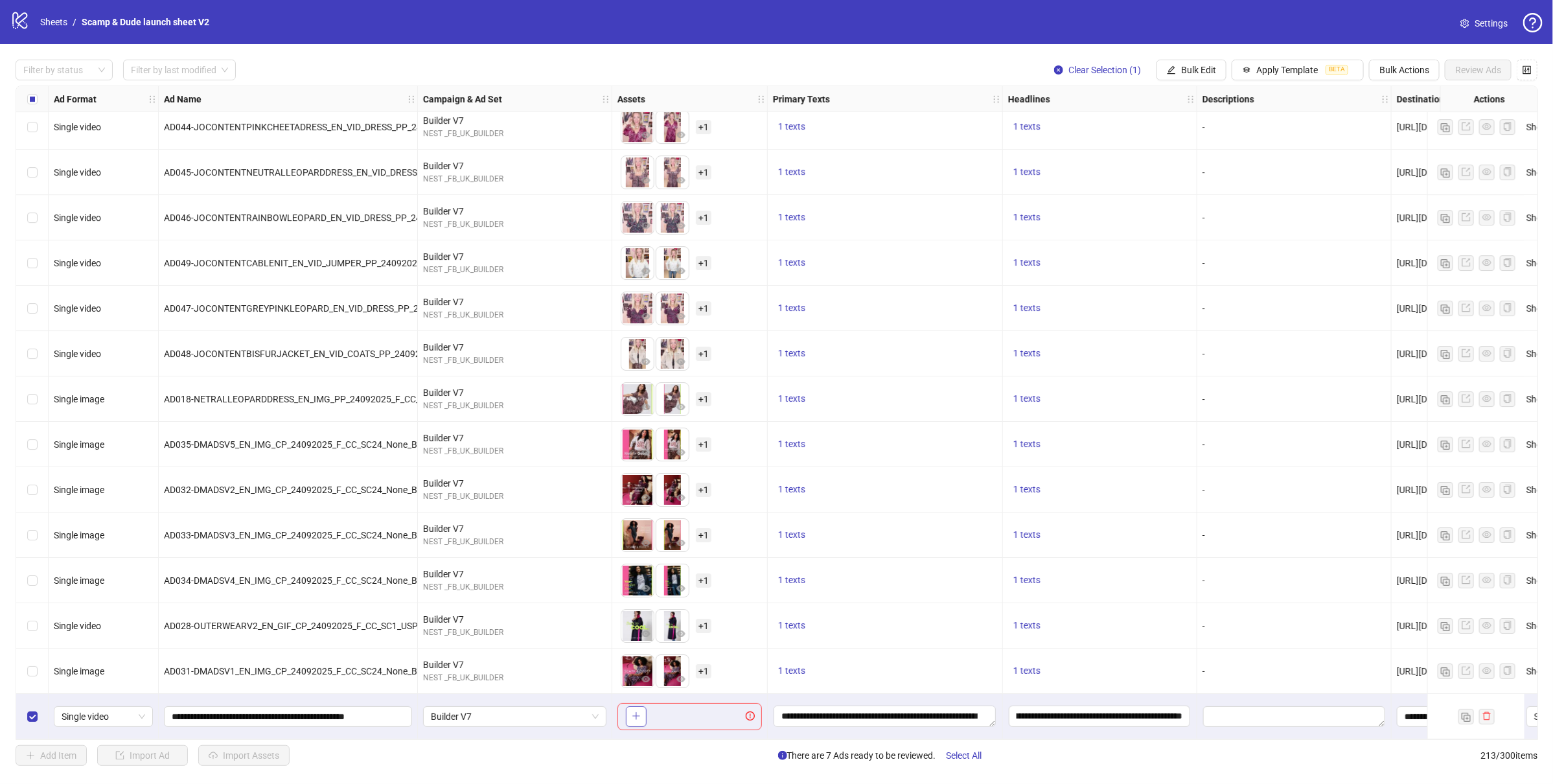
click at [626, 711] on button "button" at bounding box center [636, 716] width 21 height 21
click at [633, 716] on icon "plus" at bounding box center [636, 716] width 7 height 1
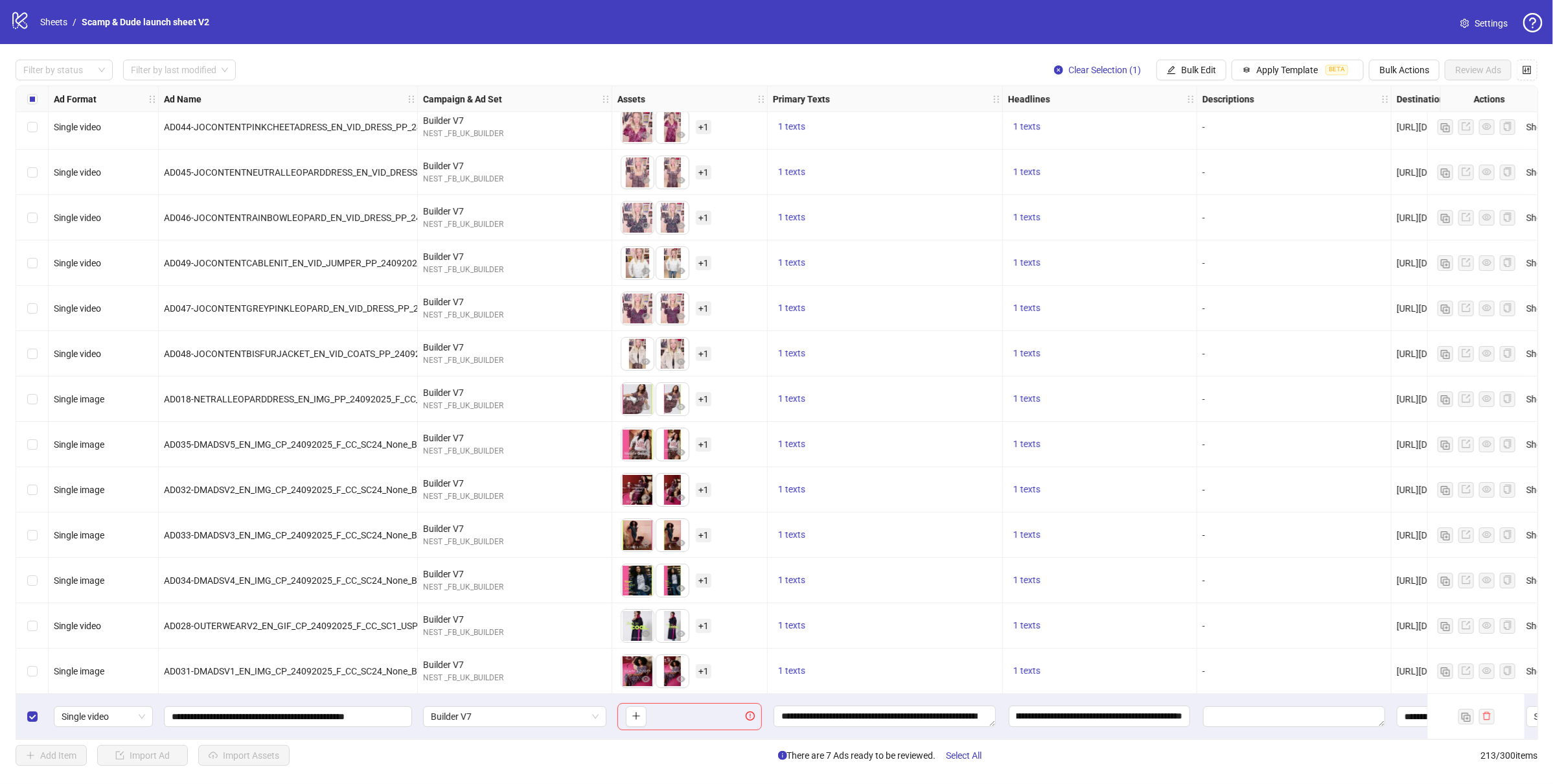
scroll to position [9036, 198]
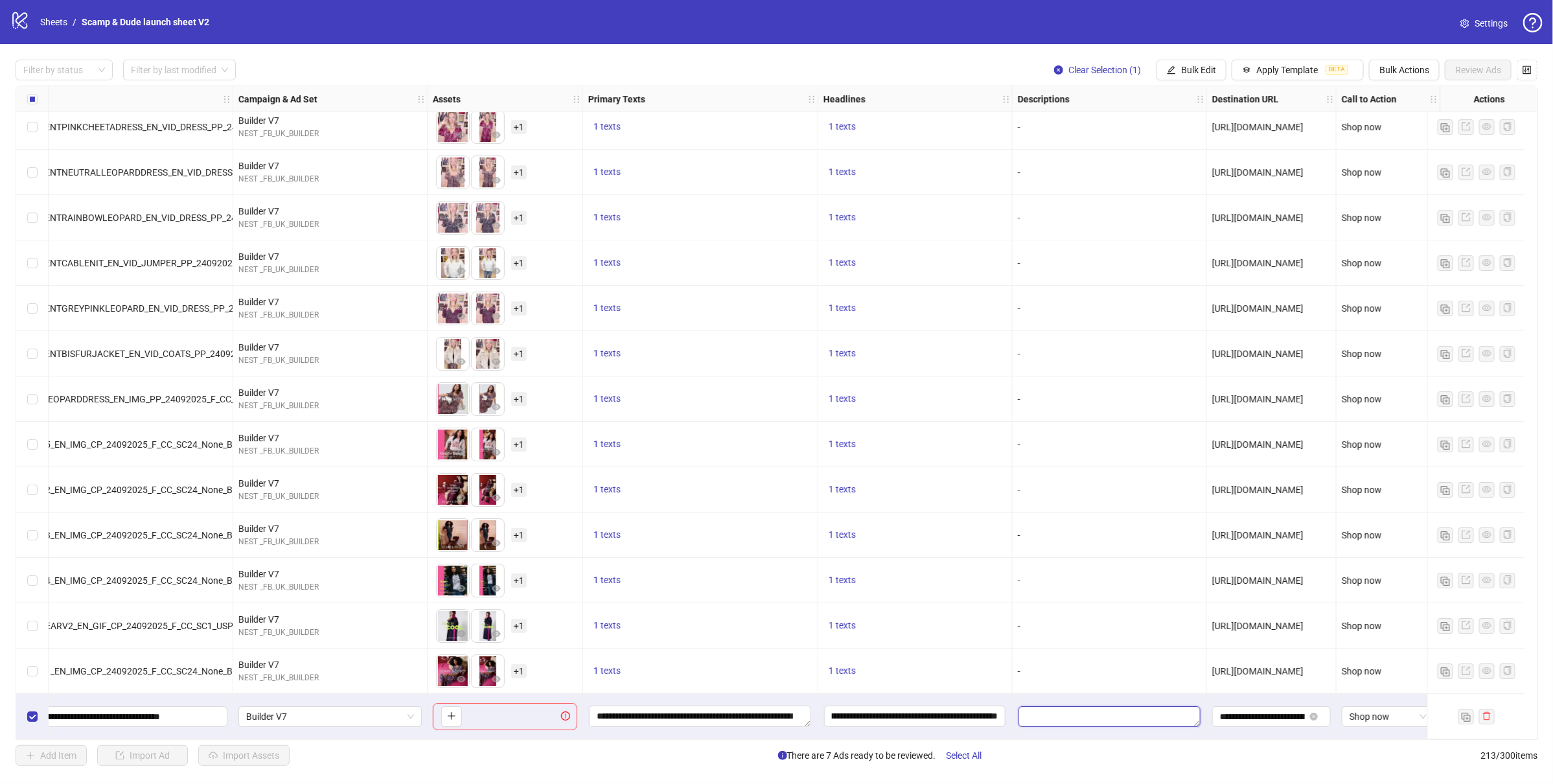
click at [1118, 720] on textarea "Edit values" at bounding box center [1109, 716] width 182 height 21
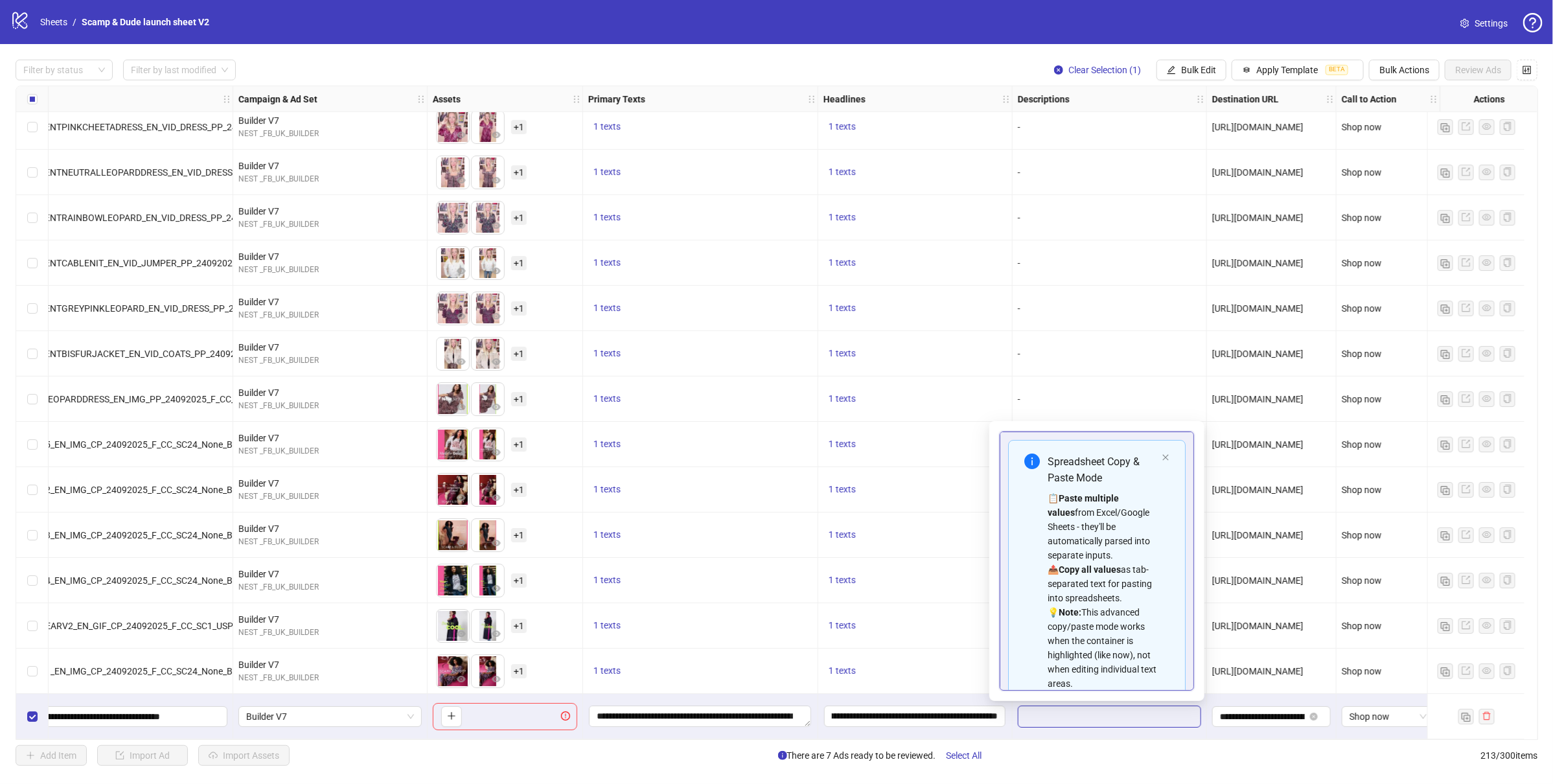
click at [1192, 698] on body "logo/logo-mobile Sheets / Scamp & Dude launch sheet V2 Settings Filter by statu…" at bounding box center [776, 392] width 1553 height 784
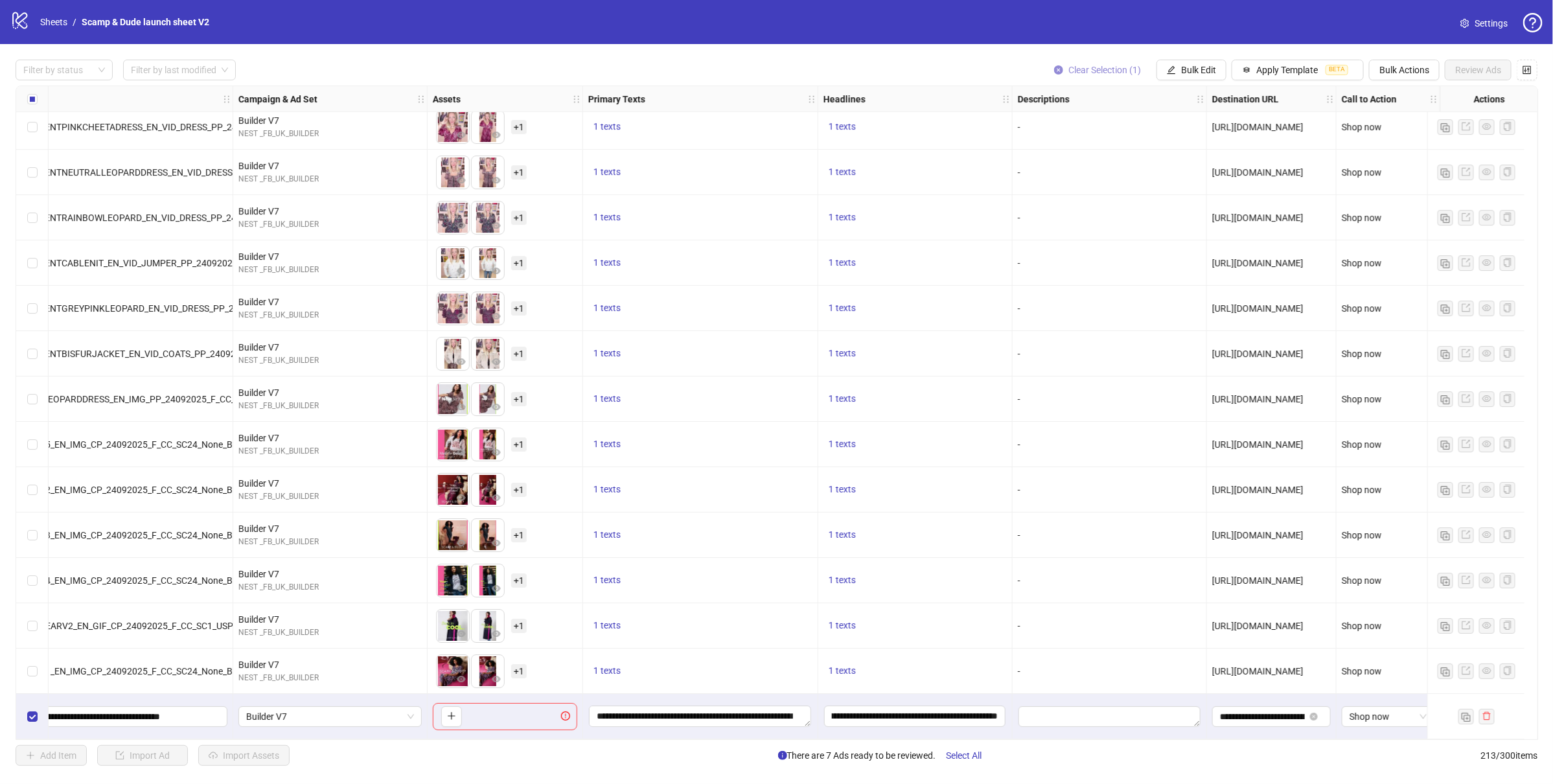
click at [1056, 68] on icon "close-circle" at bounding box center [1058, 70] width 9 height 9
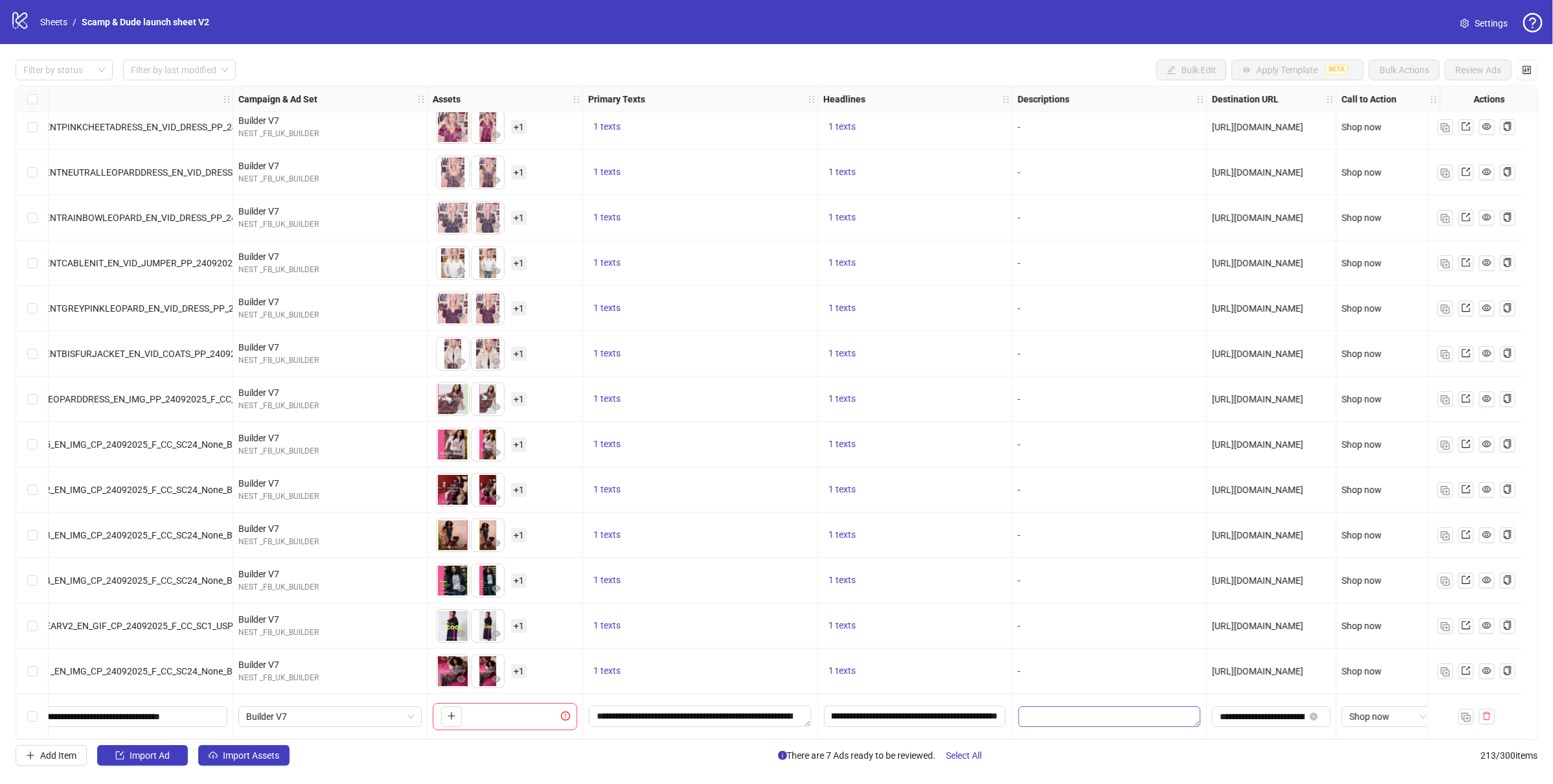
scroll to position [9036, 0]
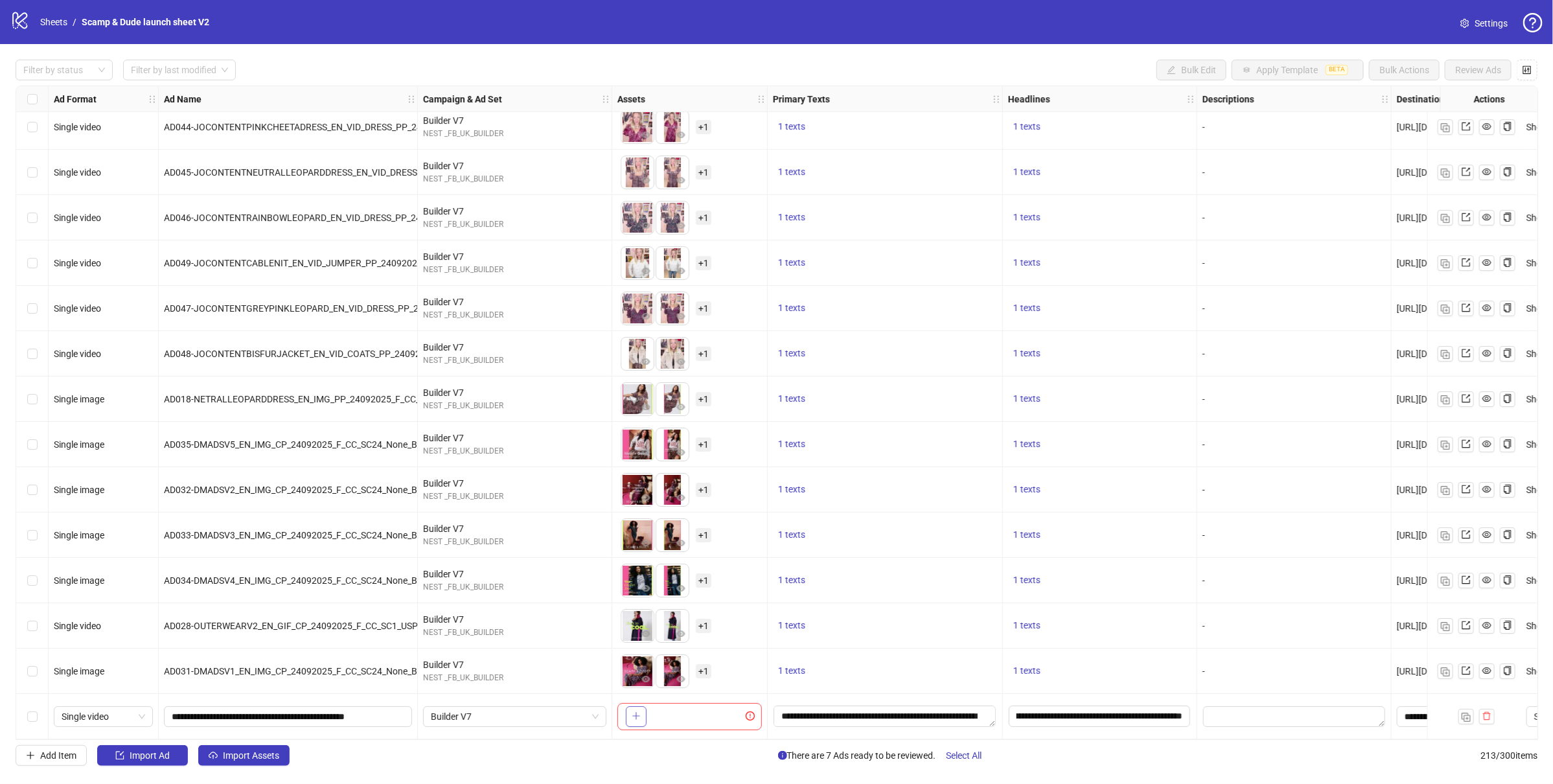
click at [636, 711] on icon "plus" at bounding box center [636, 716] width 9 height 9
click at [1487, 711] on icon "delete" at bounding box center [1487, 716] width 9 height 9
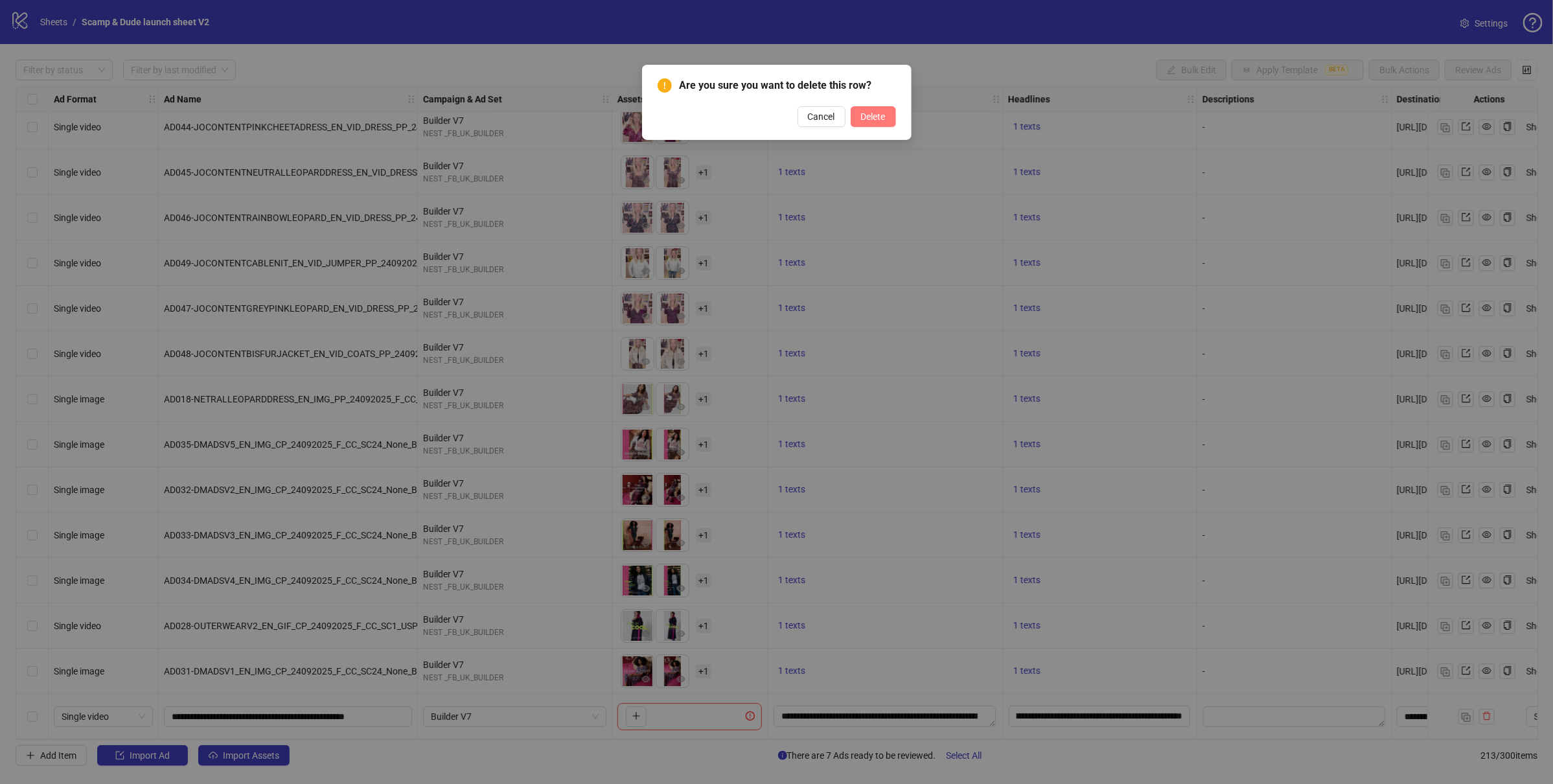
click at [862, 119] on span "Delete" at bounding box center [873, 116] width 25 height 10
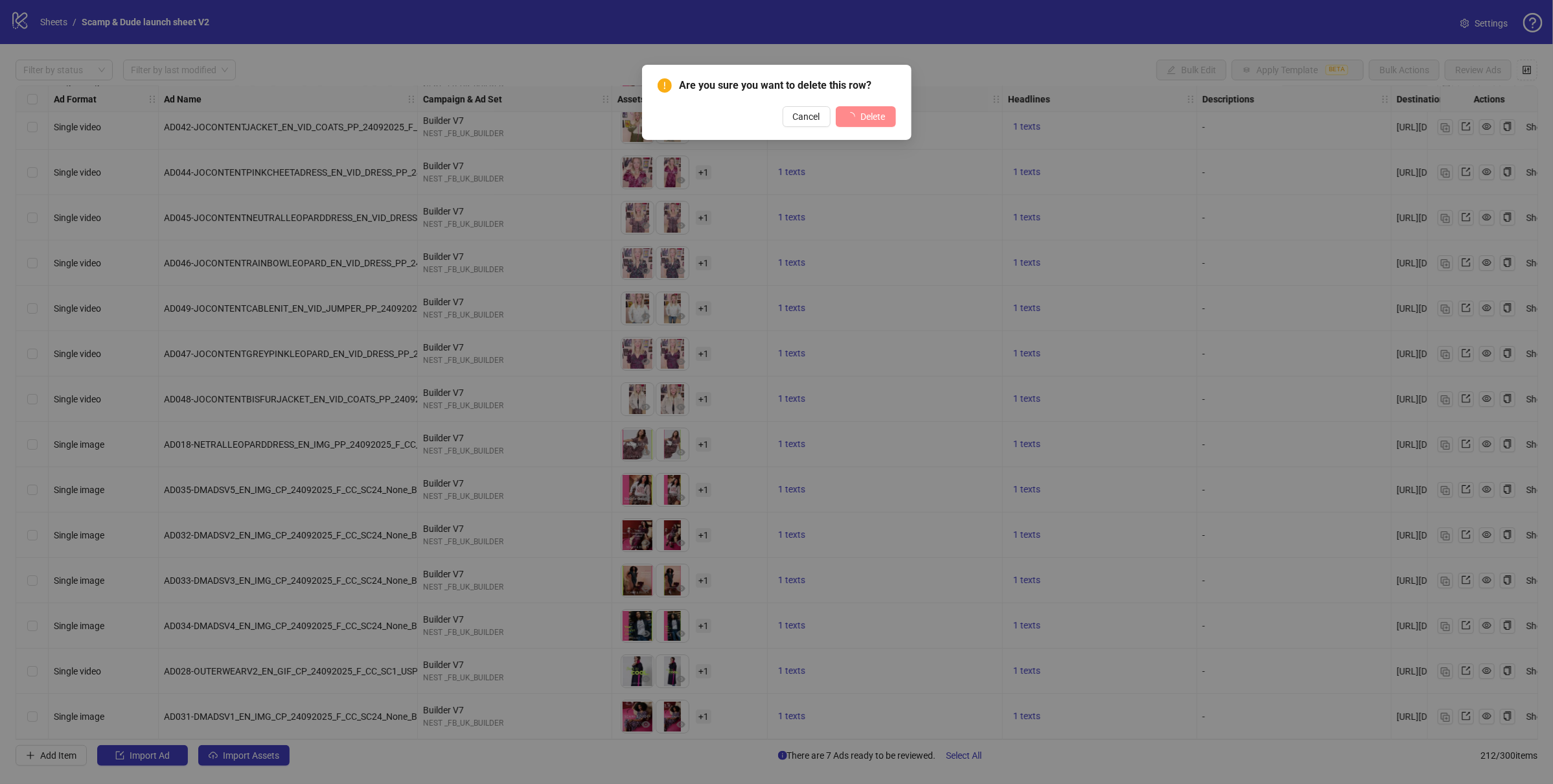
scroll to position [8991, 0]
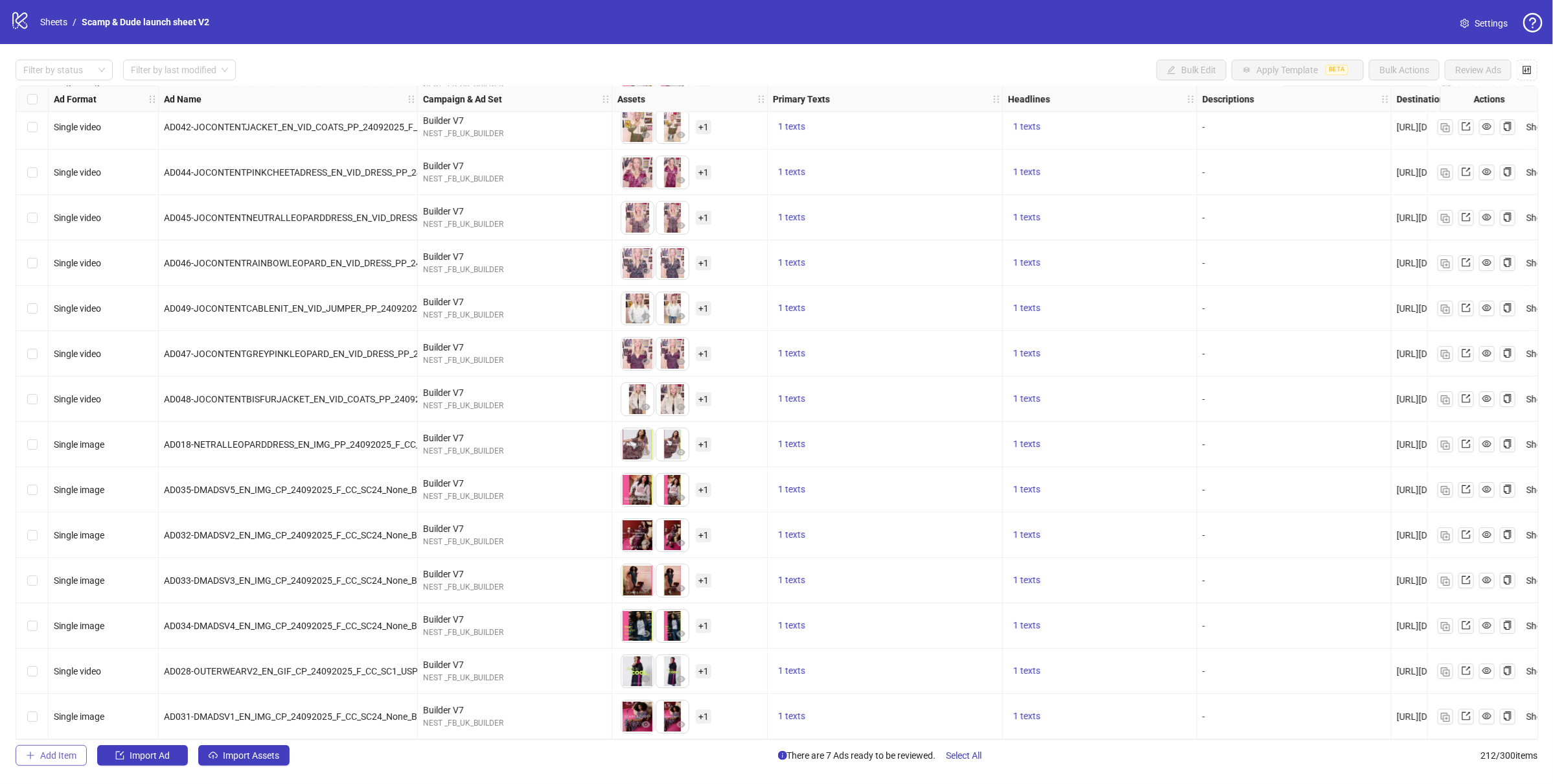
click at [65, 758] on span "Add Item" at bounding box center [58, 755] width 37 height 10
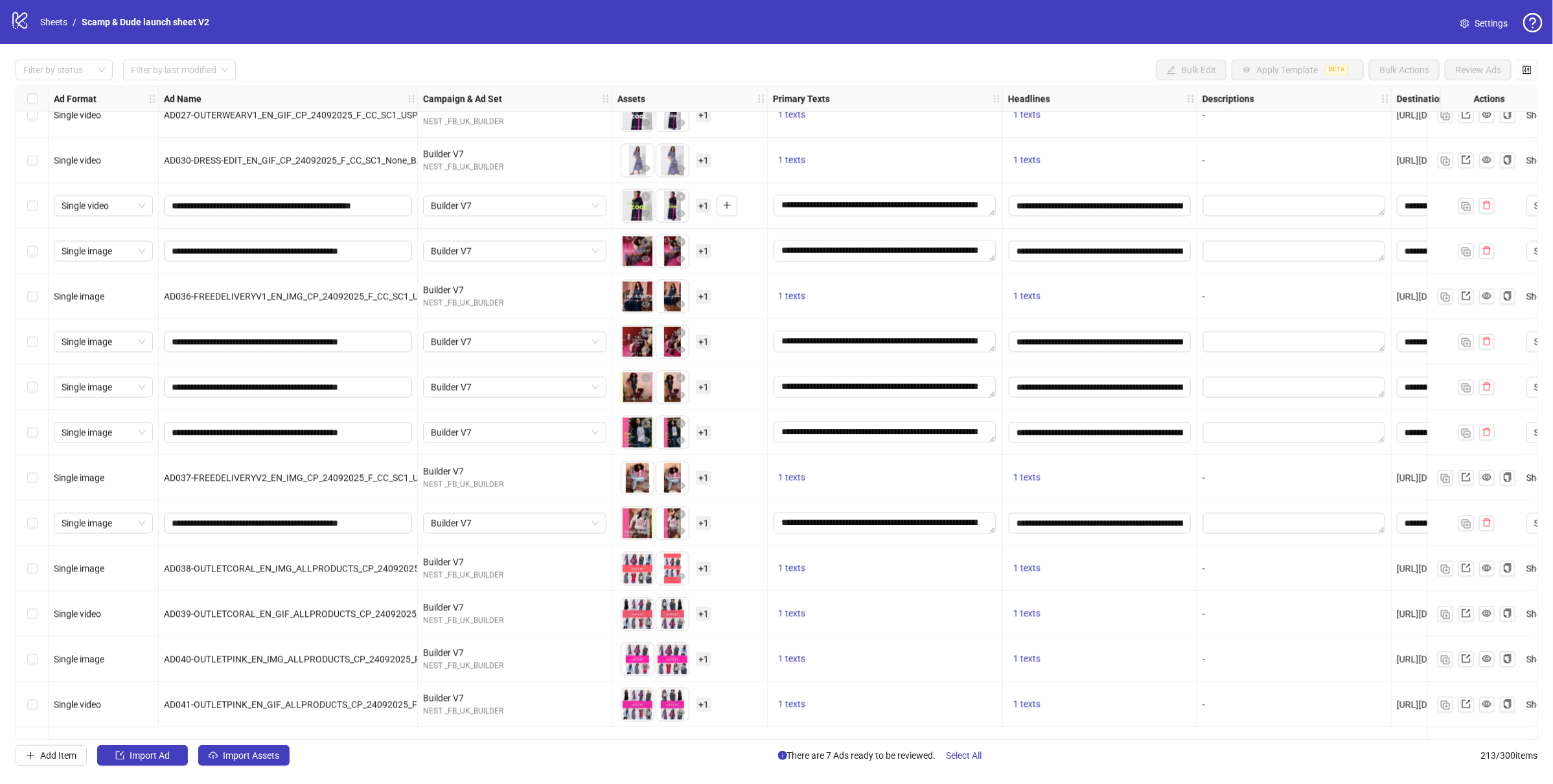
scroll to position [7600, 0]
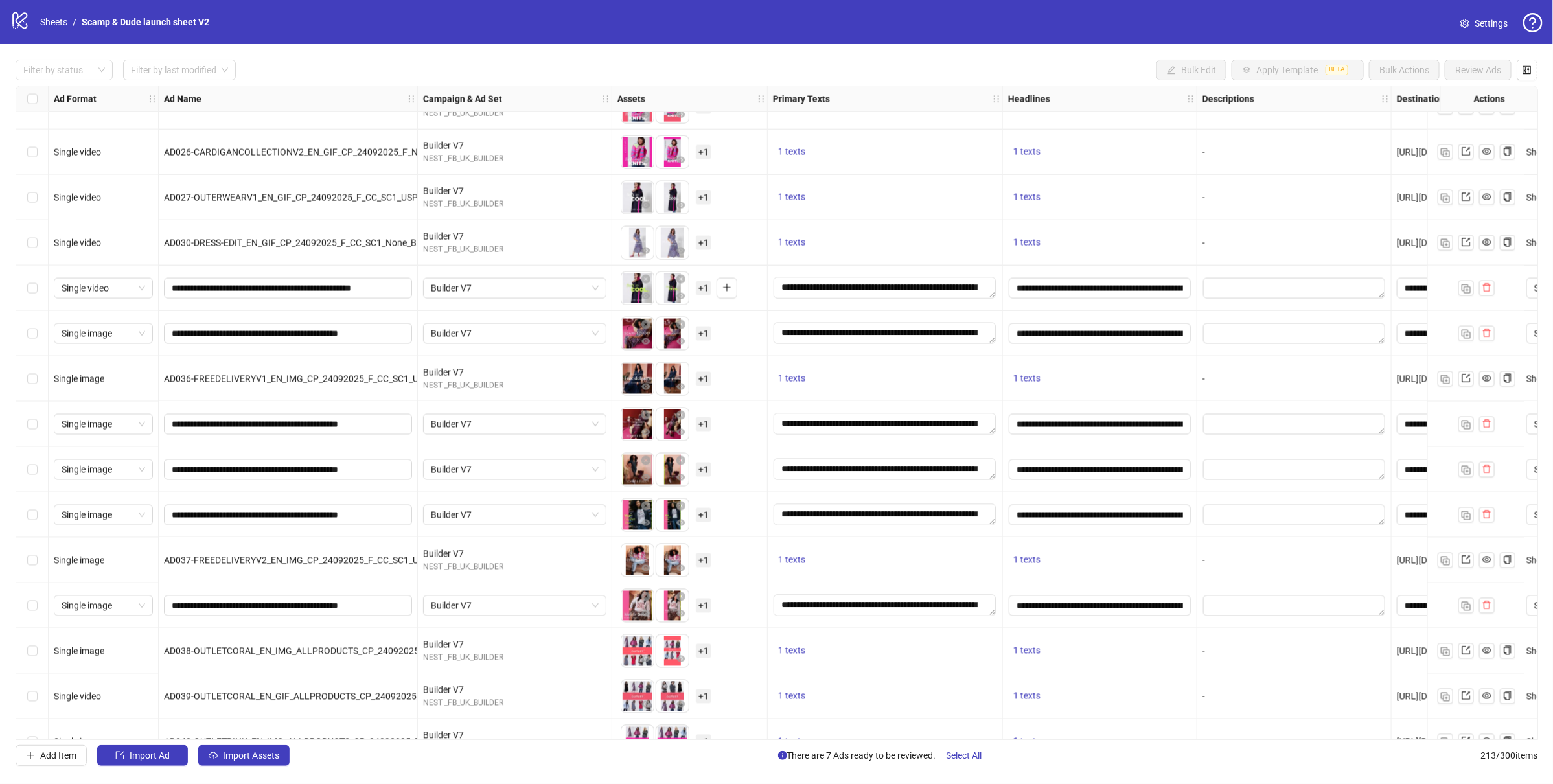
click at [283, 247] on span "AD030-DRESS-EDIT_EN_GIF_CP_24092025_F_CC_SC1_None_BAU" at bounding box center [296, 242] width 265 height 10
copy span "AD030-DRESS-EDIT_EN_GIF_CP_24092025_F_CC_SC1_None_BAU"
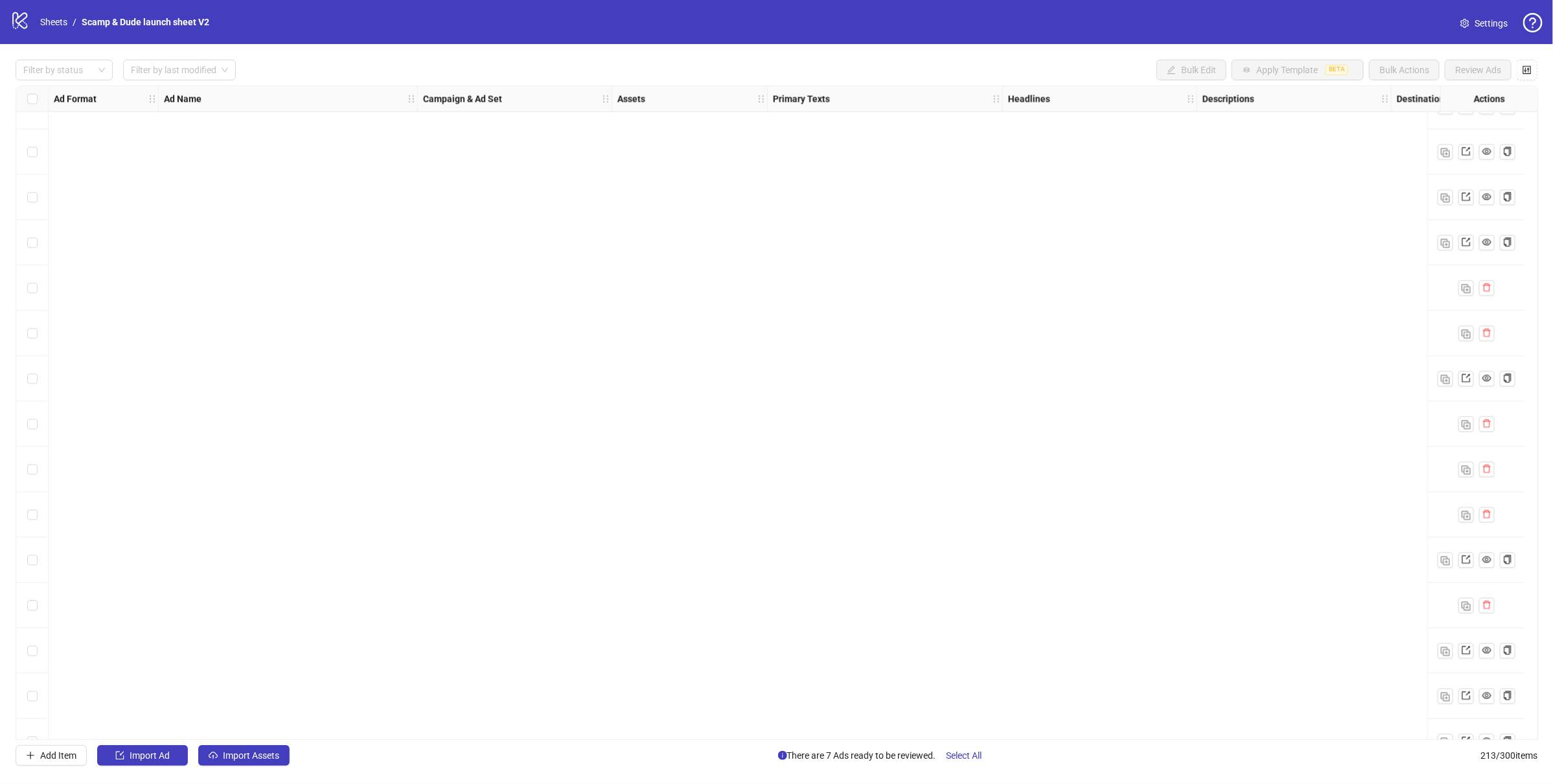
scroll to position [9036, 0]
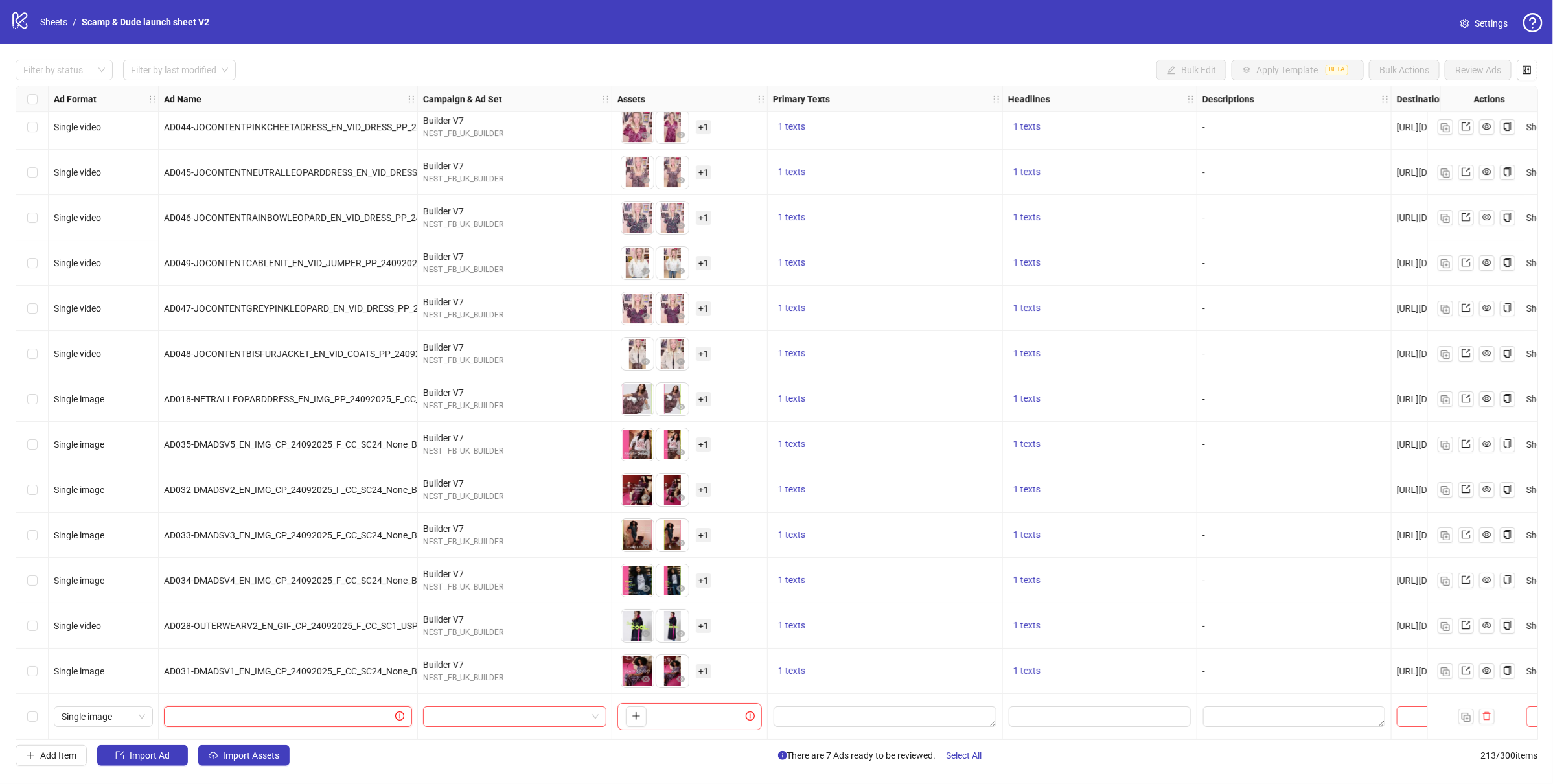
click at [321, 709] on input "text" at bounding box center [283, 716] width 221 height 15
paste input "**********"
type input "**********"
click at [474, 716] on input "search" at bounding box center [509, 716] width 156 height 19
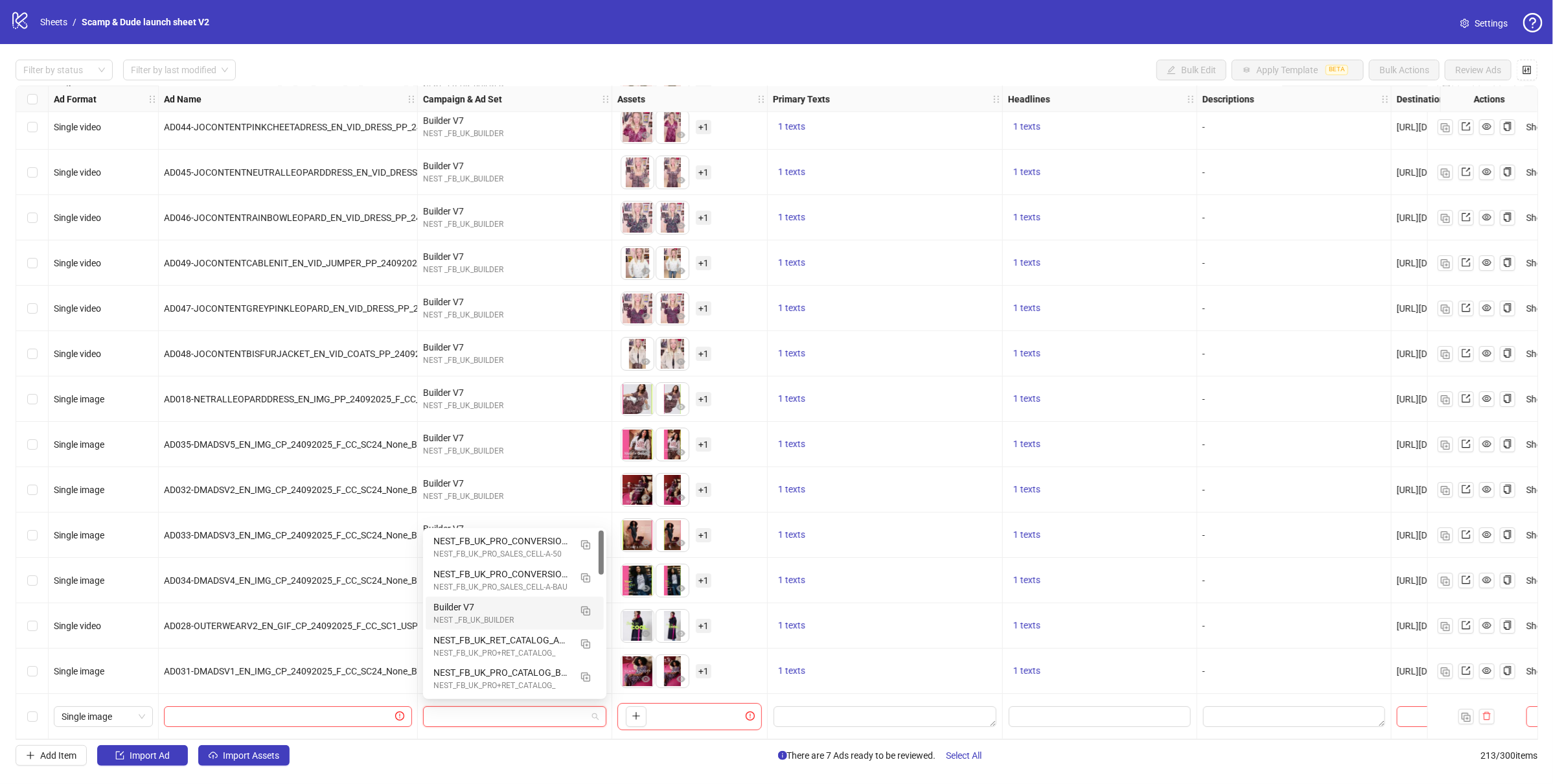
click at [497, 609] on div "Builder V7" at bounding box center [502, 606] width 137 height 15
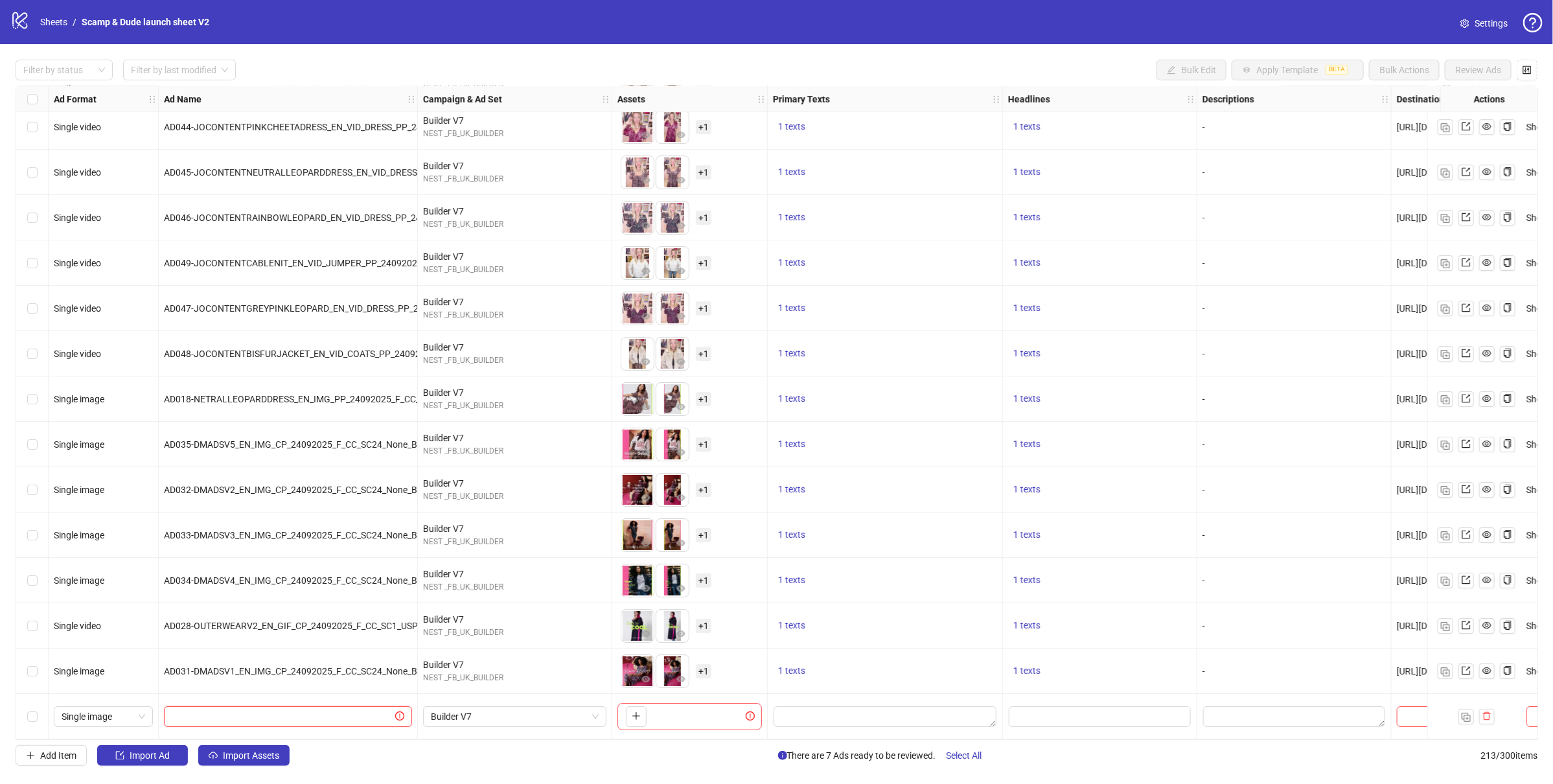
click at [314, 711] on input "text" at bounding box center [283, 716] width 221 height 15
paste input "**********"
type input "**********"
click at [431, 729] on div "Builder V7" at bounding box center [515, 716] width 194 height 46
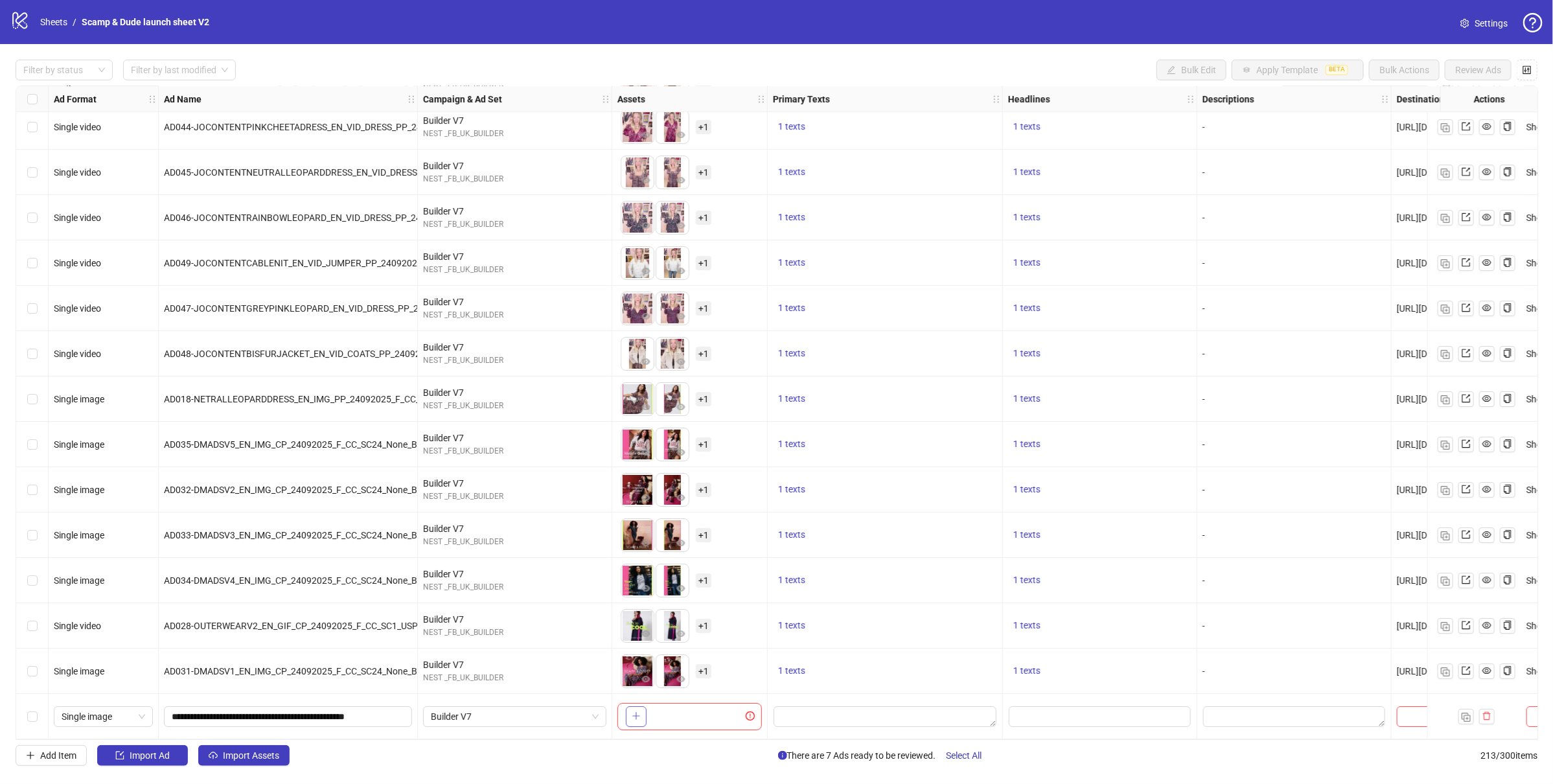
click at [632, 716] on span "button" at bounding box center [636, 716] width 9 height 10
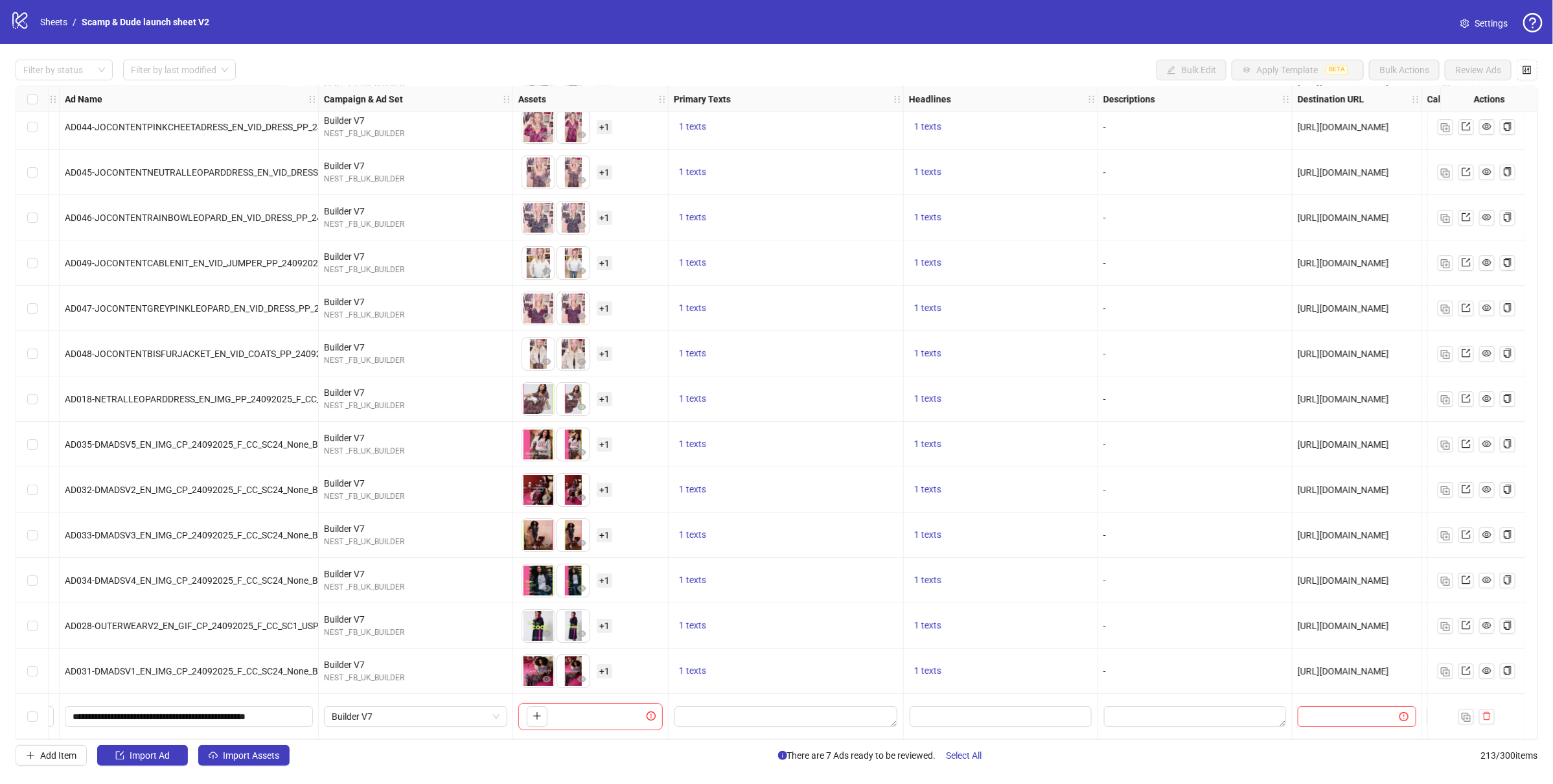
scroll to position [9036, 0]
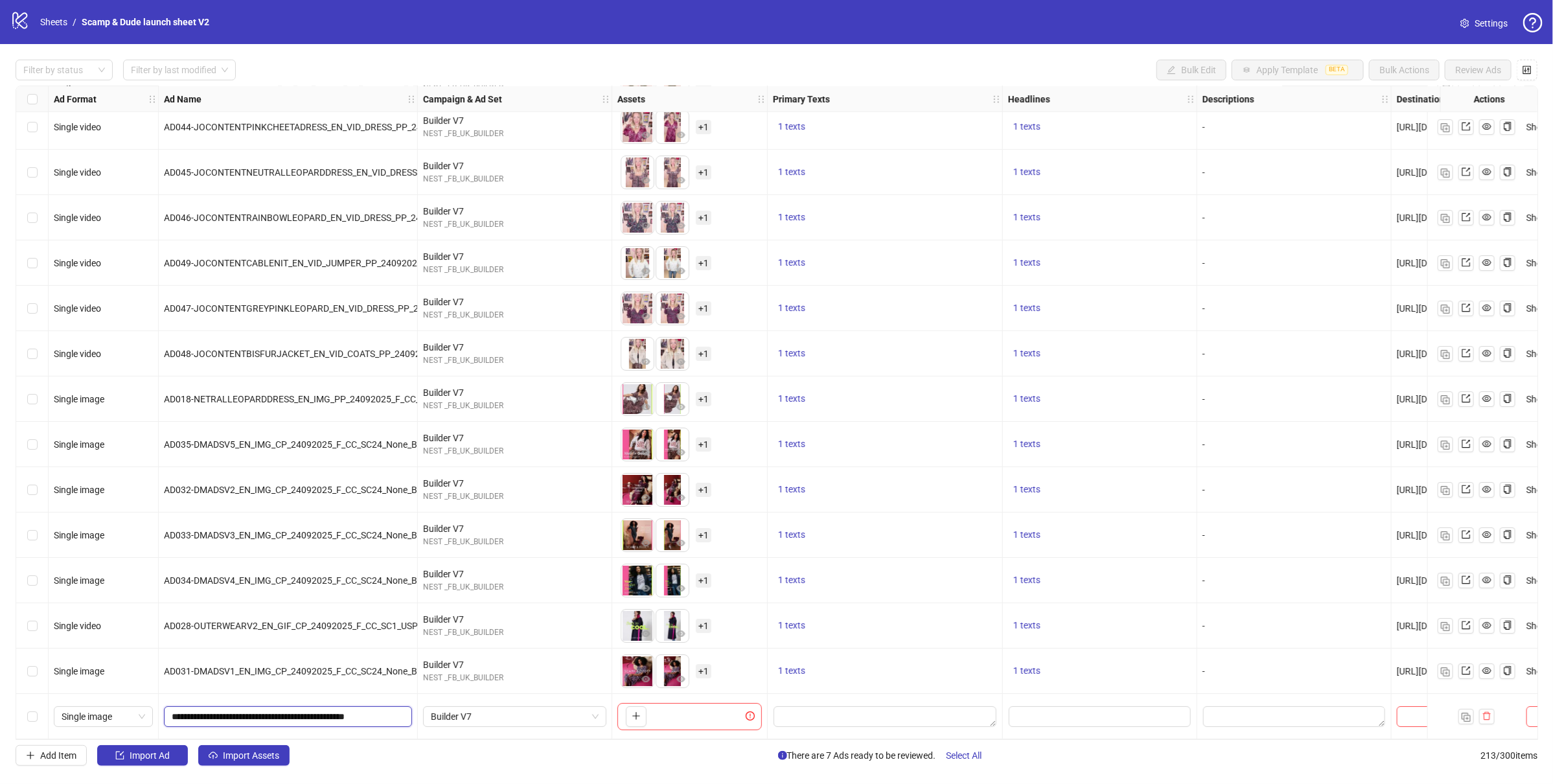
click at [392, 710] on input "**********" at bounding box center [287, 716] width 230 height 15
